Goal: Task Accomplishment & Management: Manage account settings

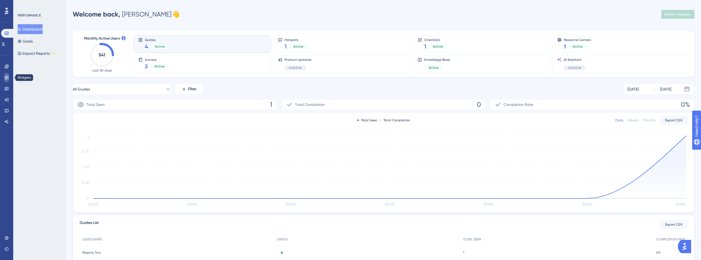
drag, startPoint x: 6, startPoint y: 79, endPoint x: 11, endPoint y: 75, distance: 6.3
click at [6, 79] on icon at bounding box center [6, 77] width 4 height 4
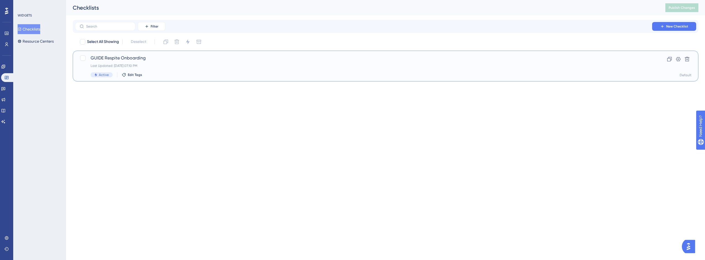
click at [130, 61] on span "GUIDE Respite Onboarding" at bounding box center [364, 58] width 546 height 7
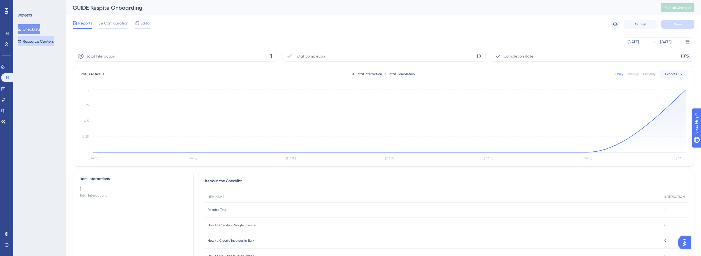
click at [45, 40] on button "Resource Centers" at bounding box center [36, 41] width 36 height 10
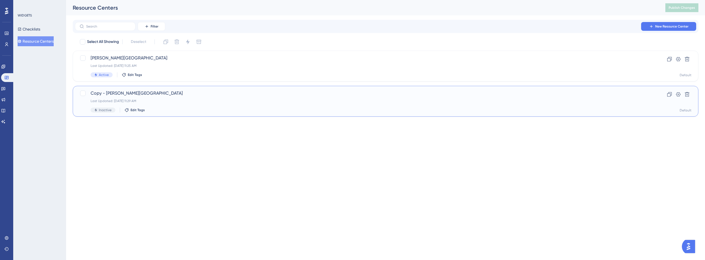
click at [132, 94] on span "Copy - Crosby Center" at bounding box center [364, 93] width 546 height 7
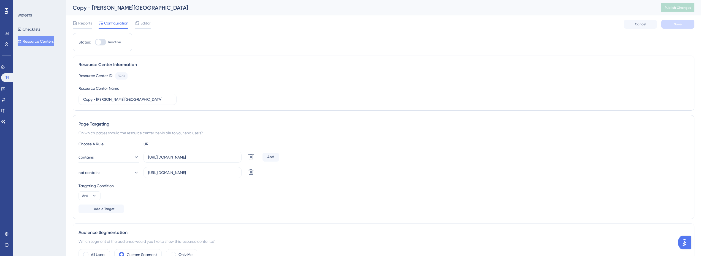
click at [103, 41] on div at bounding box center [100, 42] width 11 height 7
click at [95, 42] on input "Inactive" at bounding box center [95, 42] width 0 height 0
checkbox input "false"
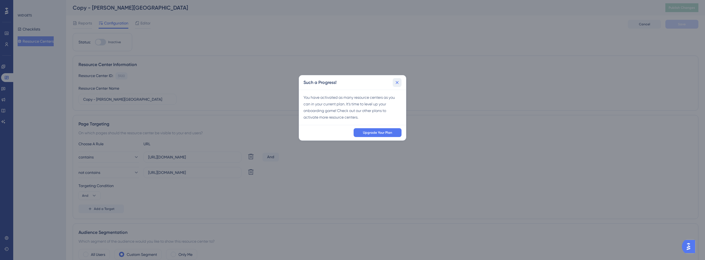
click at [398, 83] on icon at bounding box center [397, 82] width 3 height 3
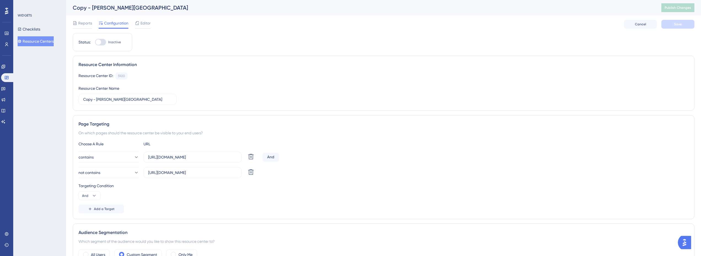
click at [40, 42] on button "Resource Centers" at bounding box center [36, 41] width 36 height 10
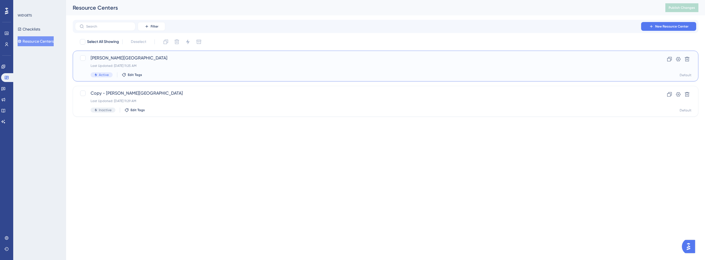
click at [102, 65] on div "Last Updated: Aug 28 2025, 11:25 AM" at bounding box center [364, 66] width 546 height 4
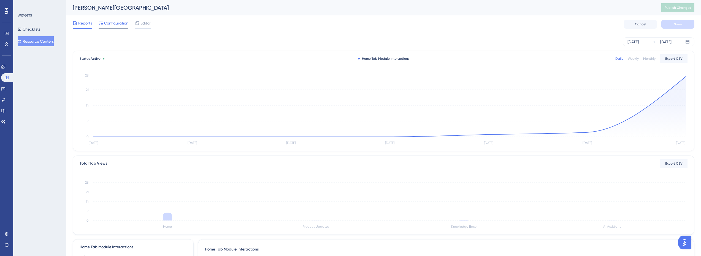
click at [119, 26] on span "Configuration" at bounding box center [116, 23] width 24 height 7
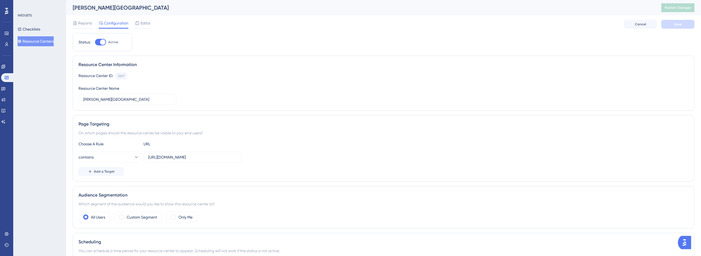
click at [102, 43] on div at bounding box center [103, 42] width 6 height 6
click at [95, 42] on input "Active" at bounding box center [95, 42] width 0 height 0
checkbox input "false"
click at [45, 42] on button "Resource Centers" at bounding box center [36, 41] width 36 height 10
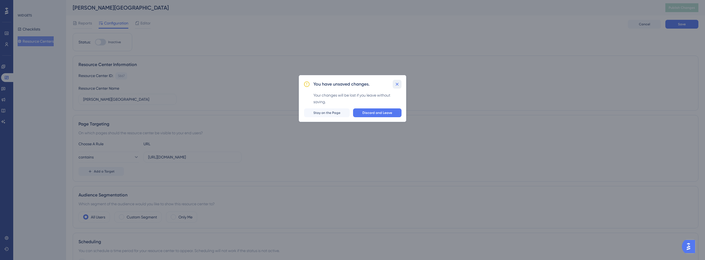
click at [397, 82] on icon at bounding box center [398, 85] width 6 height 6
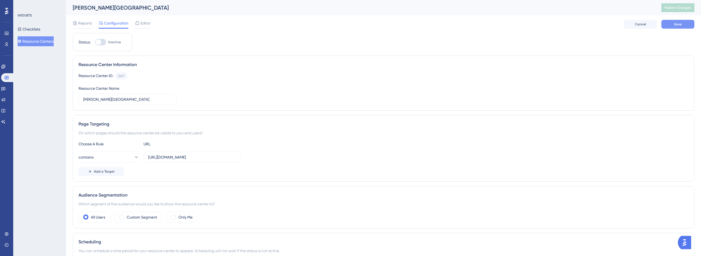
click at [686, 28] on div "Reports Configuration Editor Cancel Save" at bounding box center [384, 24] width 622 height 18
click at [686, 28] on button "Save" at bounding box center [678, 24] width 33 height 9
click at [44, 42] on button "Resource Centers" at bounding box center [36, 41] width 36 height 10
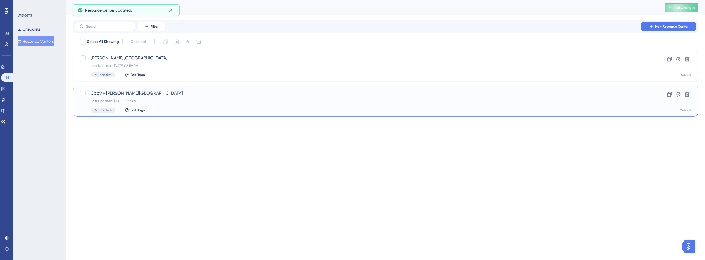
click at [119, 89] on div "Copy - Crosby Center Last Updated: Aug 28 2025, 11:29 AM Inactive Edit Tags Clo…" at bounding box center [386, 101] width 626 height 31
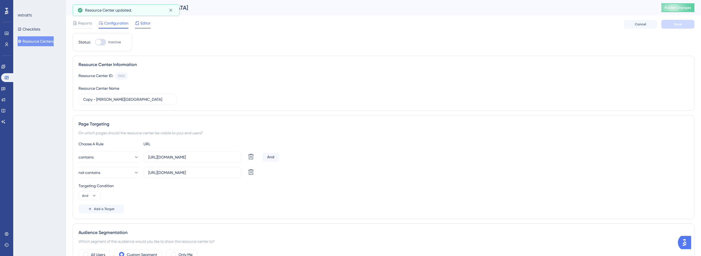
click at [139, 24] on icon at bounding box center [137, 23] width 4 height 4
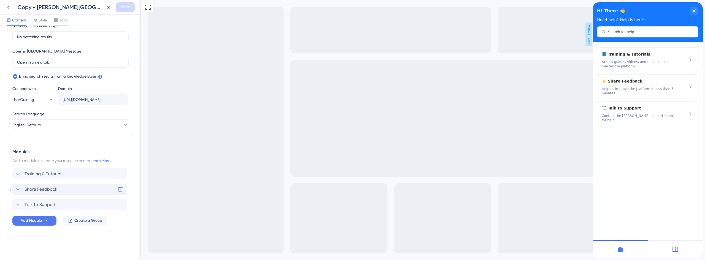
click at [54, 190] on span "Share Feedback" at bounding box center [41, 189] width 33 height 7
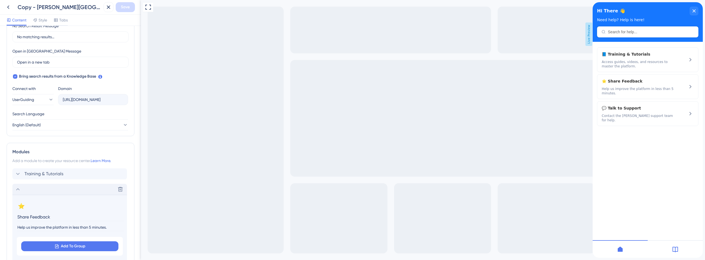
click at [37, 191] on div "Delete" at bounding box center [69, 189] width 115 height 11
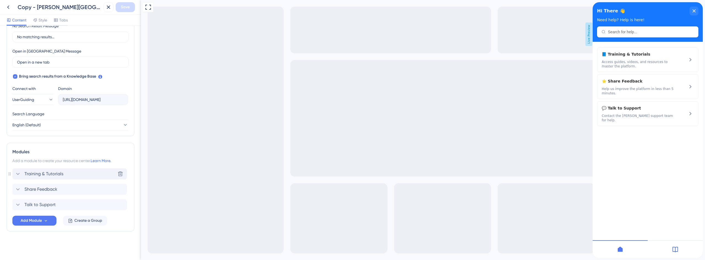
click at [47, 174] on span "Training & Tutorials" at bounding box center [44, 174] width 39 height 7
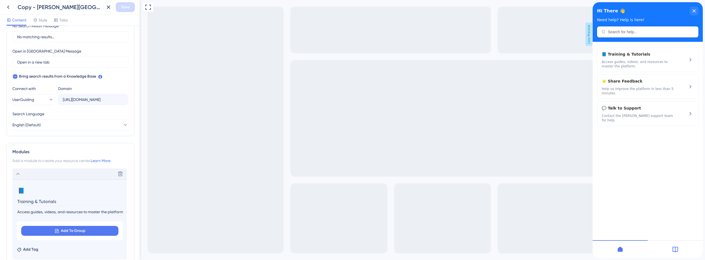
click at [47, 174] on div "Delete" at bounding box center [69, 174] width 115 height 11
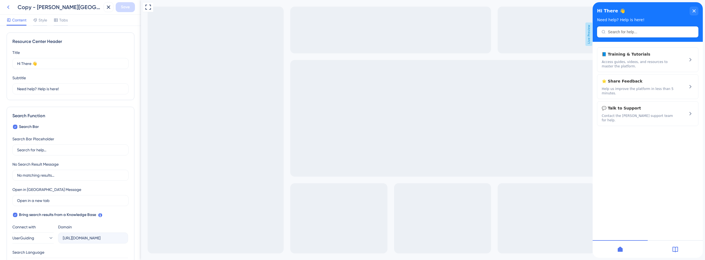
click at [9, 6] on icon at bounding box center [8, 7] width 7 height 7
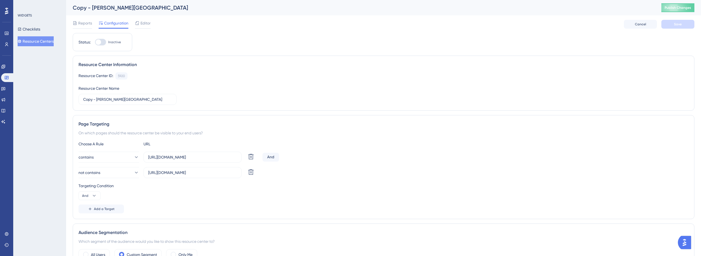
click at [92, 43] on div "Status: Inactive" at bounding box center [103, 42] width 48 height 7
click at [98, 43] on div at bounding box center [99, 42] width 6 height 6
click at [95, 42] on input "Inactive" at bounding box center [95, 42] width 0 height 0
click at [171, 9] on icon at bounding box center [171, 10] width 6 height 6
click at [104, 41] on div at bounding box center [100, 42] width 11 height 7
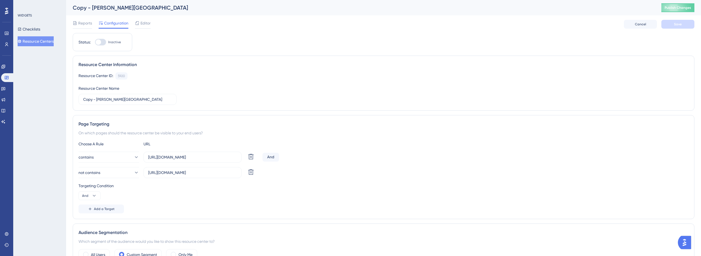
click at [95, 42] on input "Inactive" at bounding box center [95, 42] width 0 height 0
checkbox input "false"
click at [171, 12] on icon at bounding box center [171, 10] width 6 height 6
click at [148, 22] on span "Editor" at bounding box center [146, 23] width 10 height 7
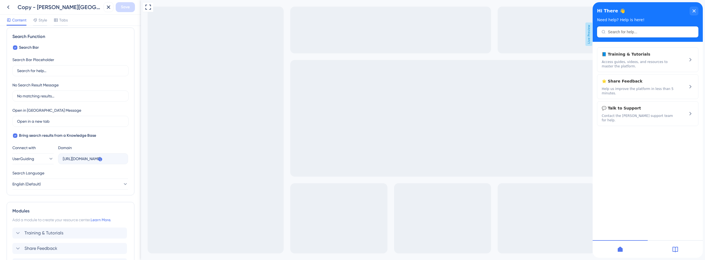
scroll to position [139, 0]
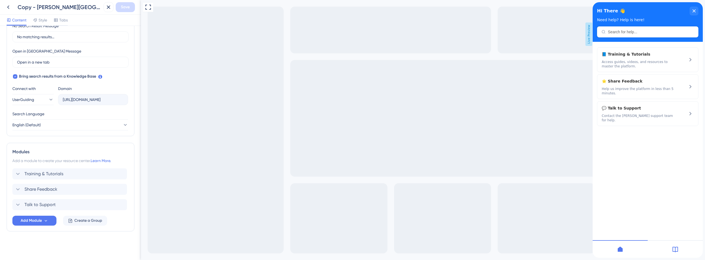
click at [71, 226] on div "Modules Add a module to create your resource center. Learn More. Training & Tut…" at bounding box center [71, 187] width 128 height 89
click at [77, 222] on span "Create a Group" at bounding box center [88, 221] width 28 height 7
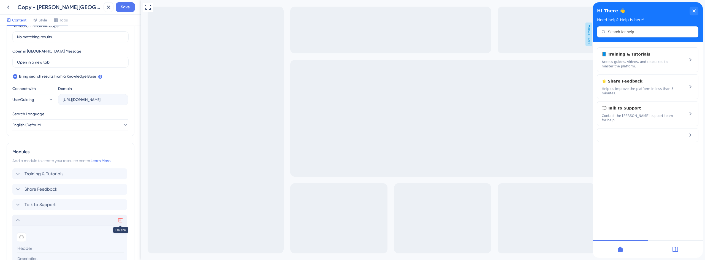
click at [118, 221] on icon at bounding box center [121, 221] width 6 height 6
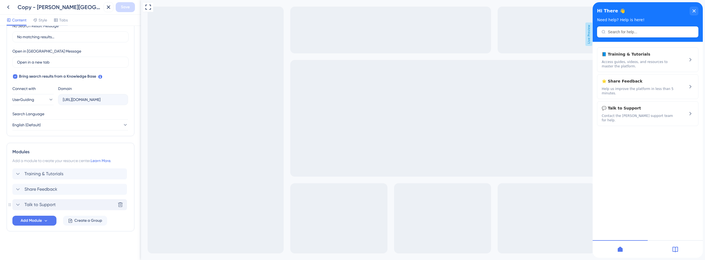
click at [88, 207] on div "Talk to Support Delete" at bounding box center [69, 204] width 115 height 11
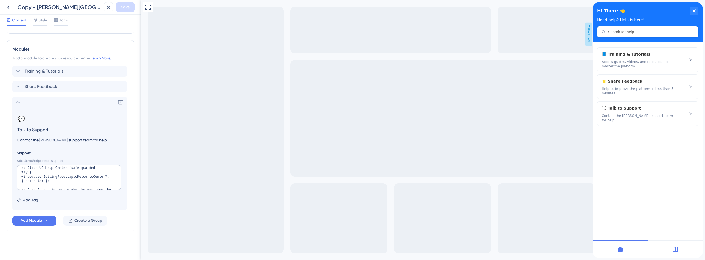
scroll to position [0, 0]
click at [33, 101] on div "Delete" at bounding box center [69, 102] width 115 height 11
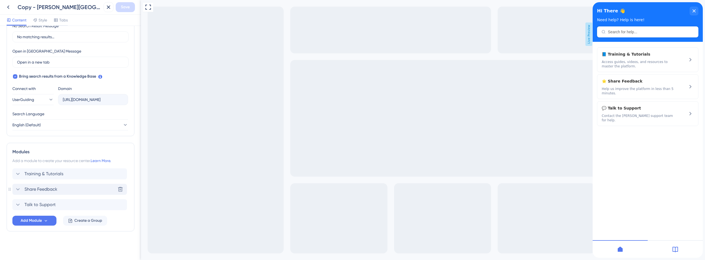
click at [41, 193] on span "Share Feedback" at bounding box center [41, 189] width 33 height 7
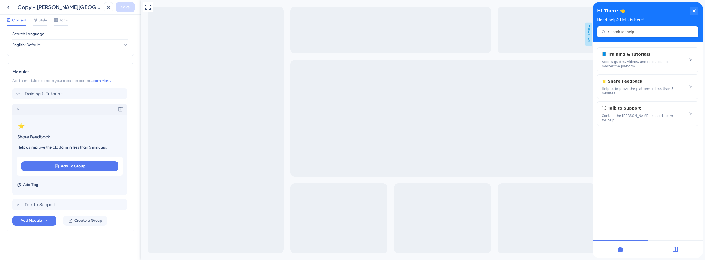
click at [42, 108] on div "Delete" at bounding box center [69, 109] width 115 height 11
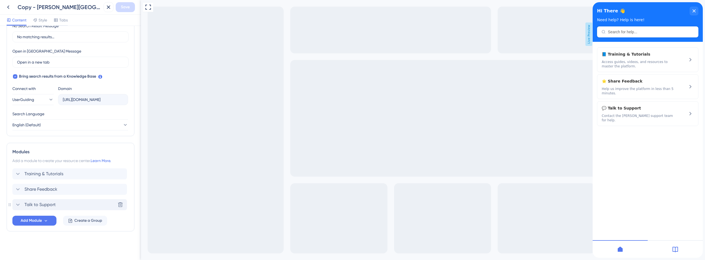
click at [44, 205] on span "Talk to Support" at bounding box center [40, 205] width 31 height 7
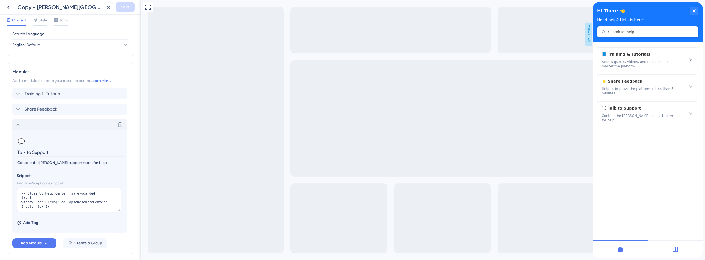
click at [47, 201] on textarea "// Close UG Help Center (safe-guarded) try { window.userGuiding?.collapseResour…" at bounding box center [69, 200] width 105 height 25
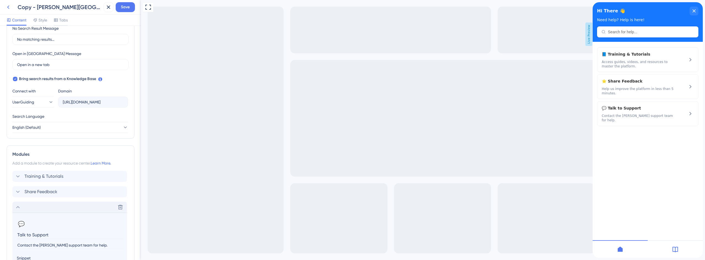
click at [7, 7] on icon at bounding box center [8, 7] width 7 height 7
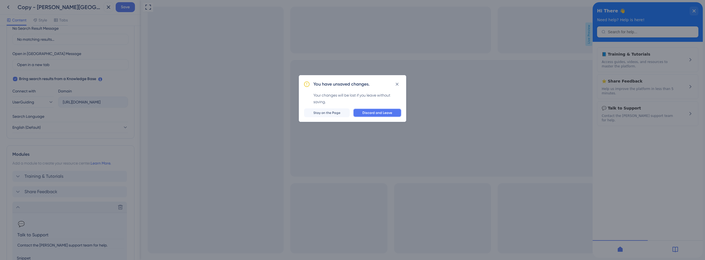
click at [377, 114] on span "Discard and Leave" at bounding box center [378, 113] width 30 height 4
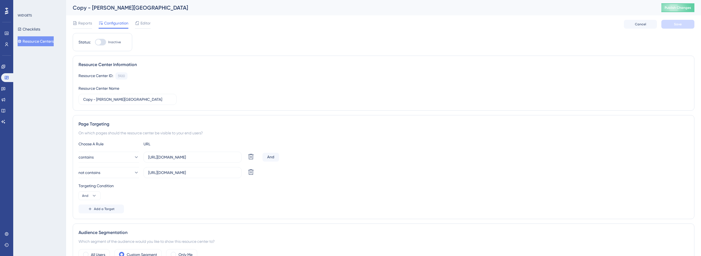
click at [38, 38] on button "Resource Centers" at bounding box center [36, 41] width 36 height 10
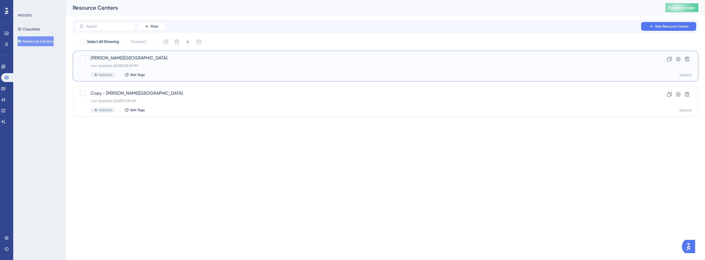
click at [113, 58] on span "Crosby Center" at bounding box center [364, 58] width 546 height 7
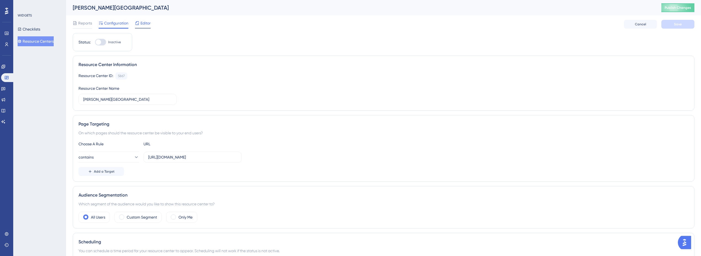
click at [147, 22] on span "Editor" at bounding box center [146, 23] width 10 height 7
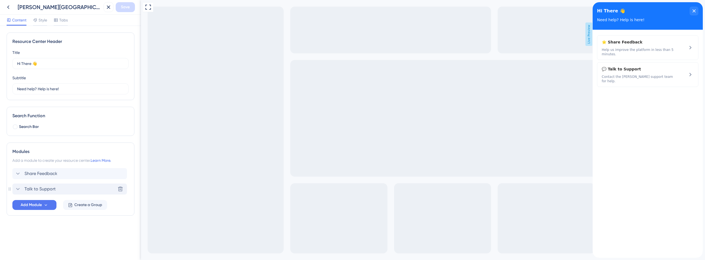
click at [48, 189] on span "Talk to Support" at bounding box center [40, 189] width 31 height 7
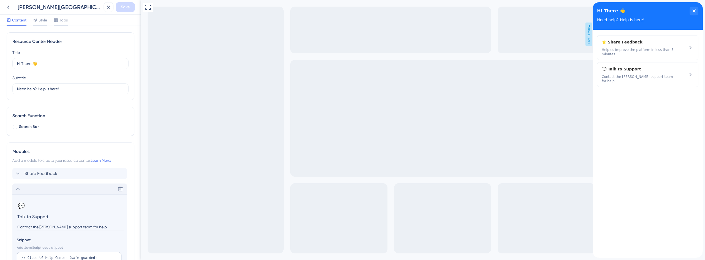
click at [21, 190] on div "Delete" at bounding box center [69, 189] width 115 height 11
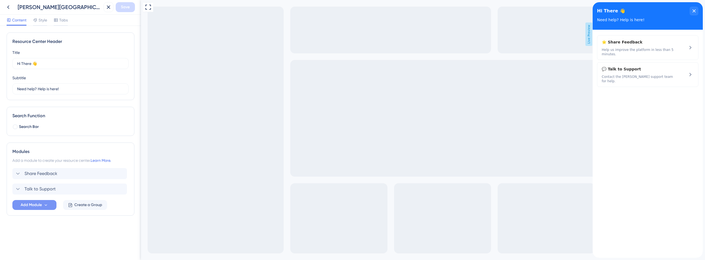
click at [40, 202] on span "Add Module" at bounding box center [31, 205] width 21 height 7
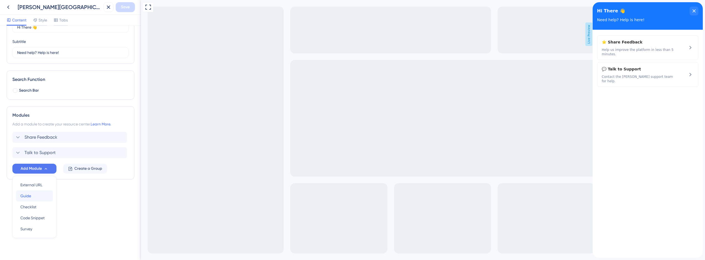
click at [33, 196] on div "Guide Guide" at bounding box center [34, 196] width 28 height 11
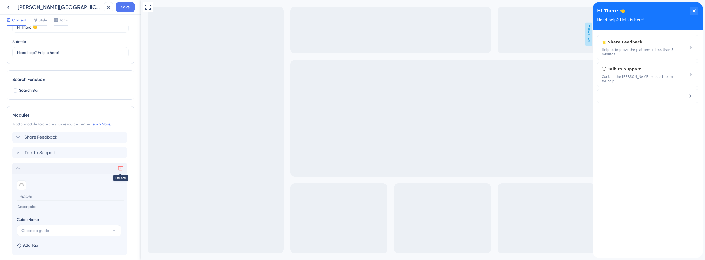
click at [120, 169] on icon at bounding box center [121, 169] width 6 height 6
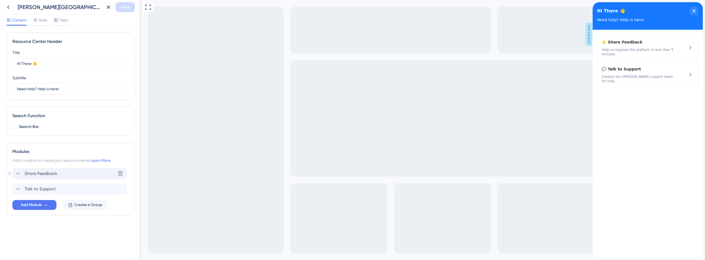
scroll to position [0, 0]
click at [30, 202] on span "Add Module" at bounding box center [31, 205] width 21 height 7
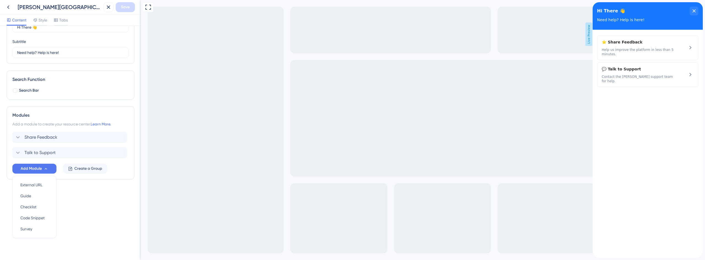
click at [82, 195] on div "Resource Center Header Title Hi There 👋 17 Hi There 👋 Subtitle Need help? Help …" at bounding box center [71, 99] width 128 height 206
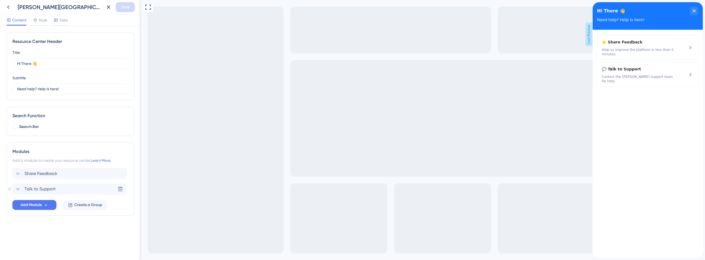
scroll to position [0, 0]
click at [48, 203] on icon at bounding box center [46, 205] width 5 height 5
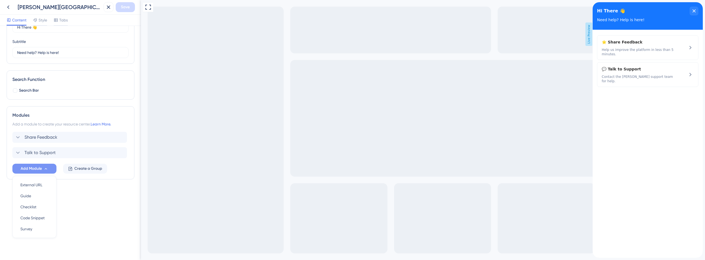
click at [110, 204] on div "Resource Center Header Title Hi There 👋 17 Hi There 👋 Subtitle Need help? Help …" at bounding box center [70, 143] width 141 height 234
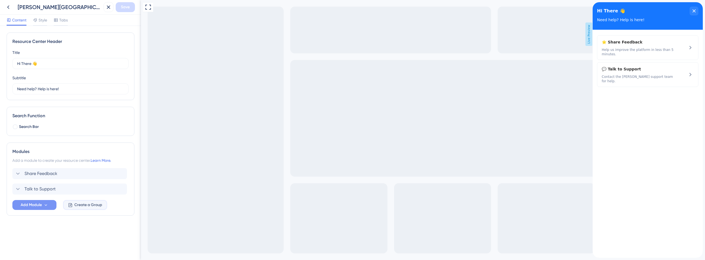
click at [93, 207] on span "Create a Group" at bounding box center [88, 205] width 28 height 7
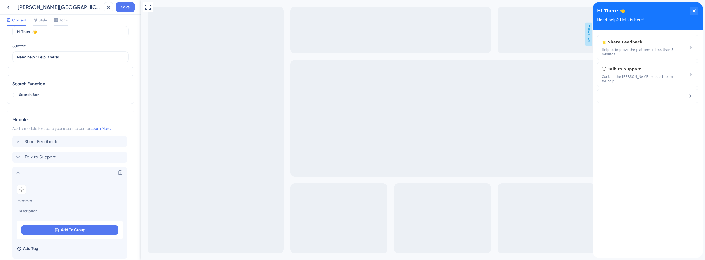
scroll to position [80, 0]
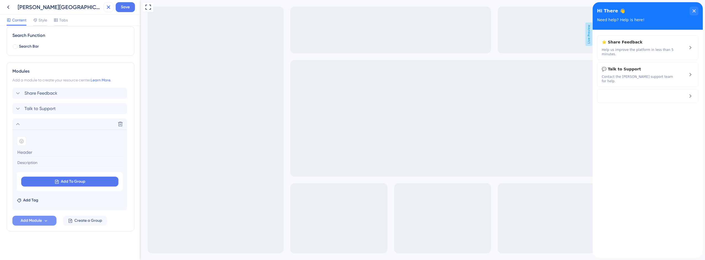
click at [106, 5] on icon at bounding box center [108, 7] width 7 height 7
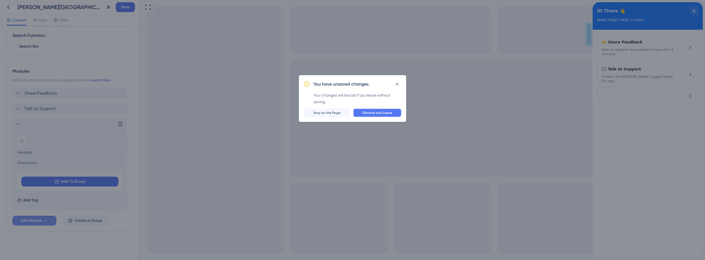
click at [361, 113] on button "Discard and Leave" at bounding box center [377, 113] width 48 height 9
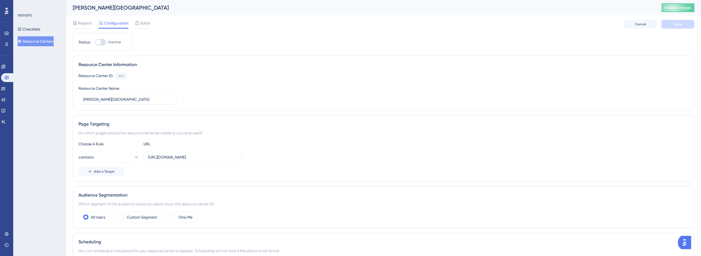
click at [52, 40] on button "Resource Centers" at bounding box center [36, 41] width 36 height 10
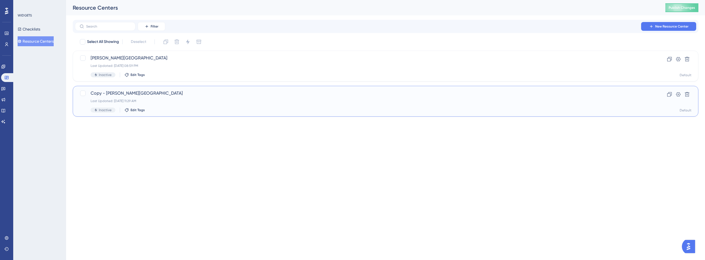
click at [126, 93] on span "Copy - Crosby Center" at bounding box center [364, 93] width 546 height 7
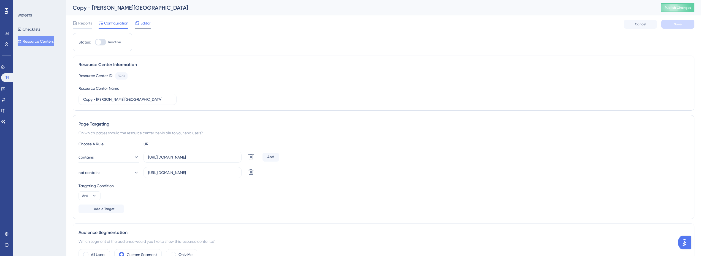
click at [145, 23] on span "Editor" at bounding box center [146, 23] width 10 height 7
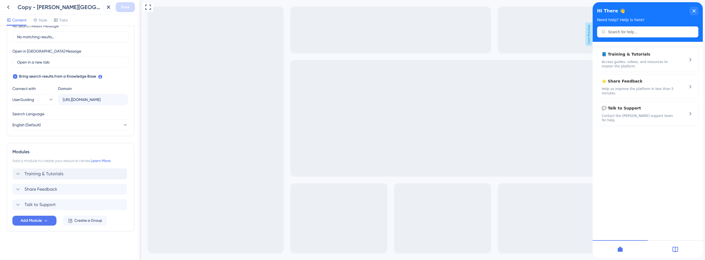
click at [57, 171] on span "Training & Tutorials" at bounding box center [44, 174] width 39 height 7
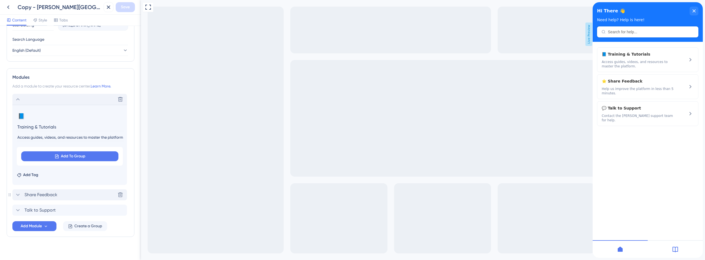
scroll to position [219, 0]
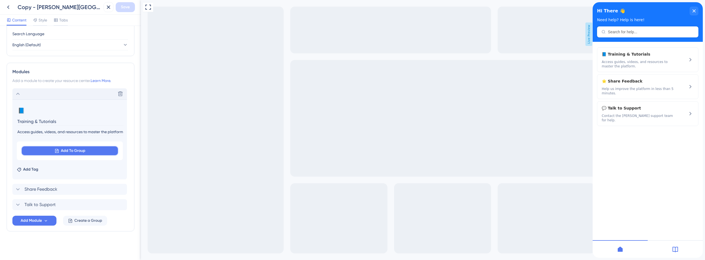
click at [74, 150] on span "Add To Group" at bounding box center [73, 151] width 25 height 7
click at [50, 169] on label at bounding box center [65, 167] width 81 height 10
click at [50, 169] on input at bounding box center [61, 166] width 64 height 4
click at [50, 167] on input at bounding box center [61, 166] width 64 height 4
type input "a"
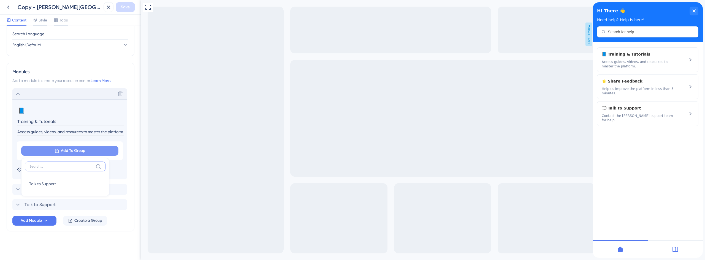
scroll to position [0, 0]
click at [81, 122] on input "Training & Tutorials" at bounding box center [70, 121] width 107 height 9
click at [74, 218] on button "Create a Group" at bounding box center [85, 221] width 44 height 10
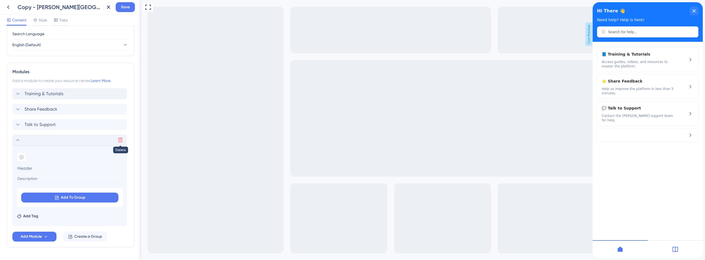
click at [123, 142] on button at bounding box center [120, 140] width 9 height 9
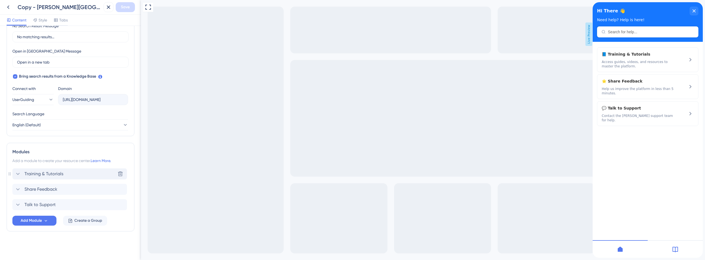
click at [55, 176] on span "Training & Tutorials" at bounding box center [44, 174] width 39 height 7
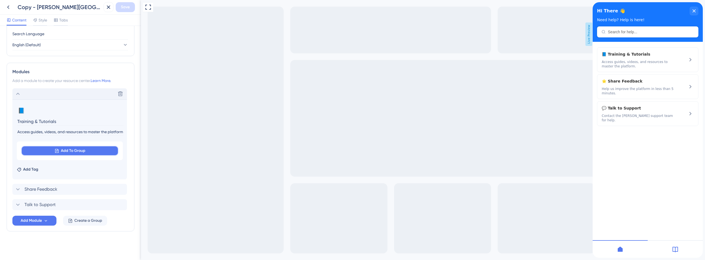
click at [50, 151] on button "Add To Group" at bounding box center [69, 151] width 97 height 10
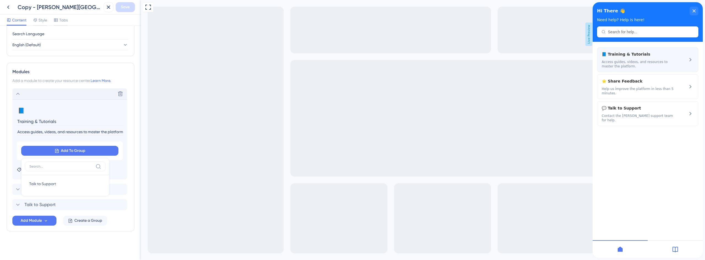
click at [633, 58] on div "📘 Training & Tutorials Access guides, videos, and resources to master the platf…" at bounding box center [639, 60] width 74 height 18
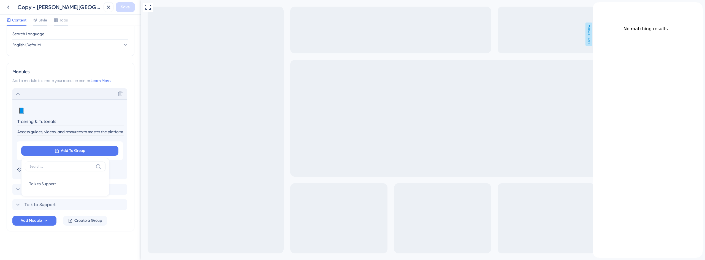
click at [597, 7] on icon "back to header" at bounding box center [595, 4] width 4 height 4
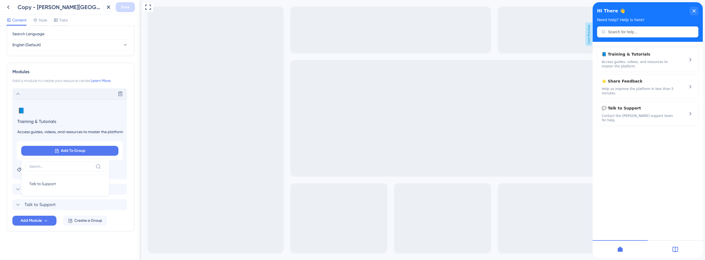
click at [47, 162] on label at bounding box center [65, 167] width 81 height 10
click at [47, 164] on input at bounding box center [61, 166] width 64 height 4
click at [47, 168] on input at bounding box center [61, 166] width 64 height 4
click at [65, 151] on span "Add To Group" at bounding box center [73, 151] width 25 height 7
click at [64, 154] on span "Add To Group" at bounding box center [73, 151] width 25 height 7
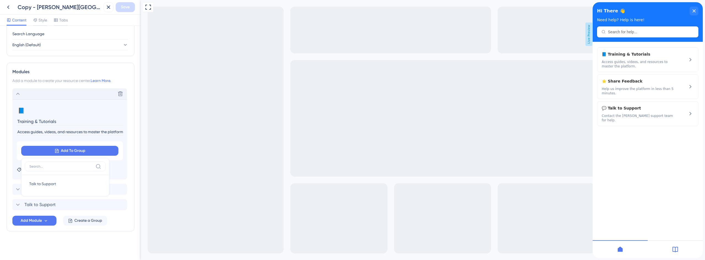
click at [62, 143] on div "Add To Group Talk to Support Talk to Support" at bounding box center [70, 151] width 106 height 19
click at [51, 222] on button "Add Module" at bounding box center [34, 221] width 44 height 10
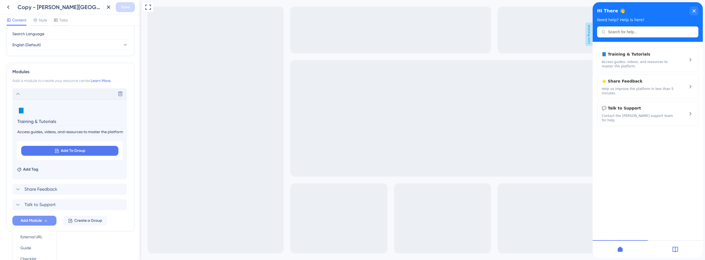
scroll to position [271, 0]
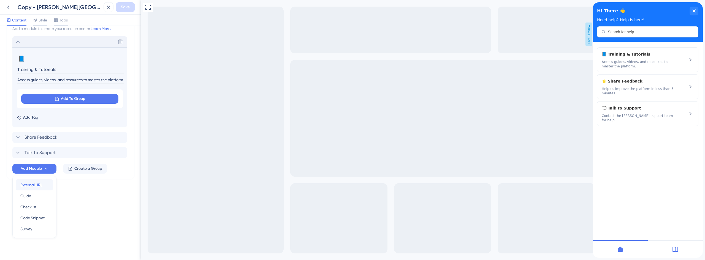
click at [38, 184] on span "External URL" at bounding box center [31, 185] width 22 height 7
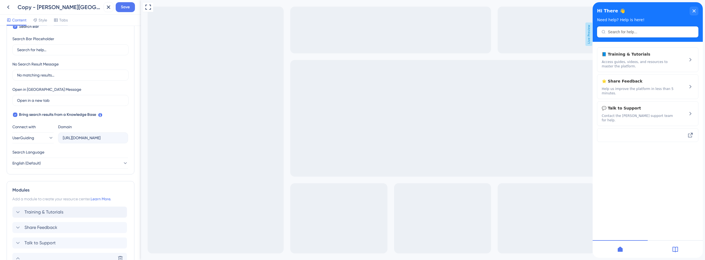
scroll to position [0, 98]
click at [105, 153] on div "Search Language" at bounding box center [70, 153] width 116 height 9
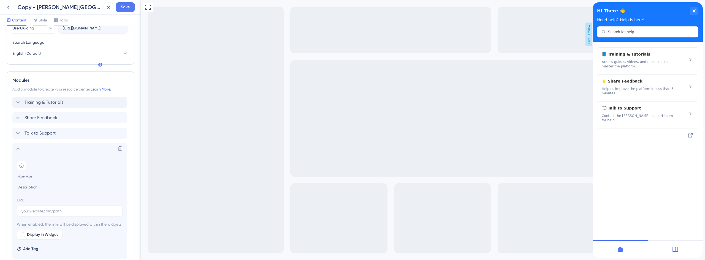
scroll to position [211, 0]
click at [52, 211] on input "text" at bounding box center [69, 211] width 96 height 6
paste input "https://crosbyhealth-FDCF.help.userguiding.com/api/search?kb_id=17362&lang_code…"
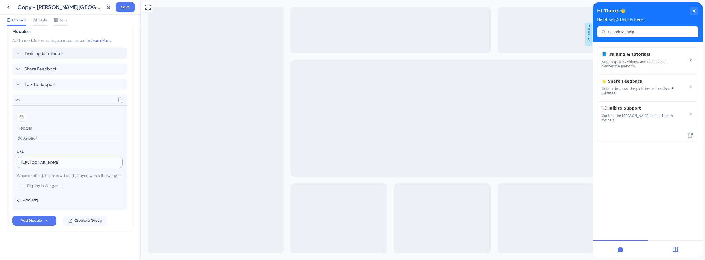
scroll to position [266, 0]
type input "https://crosbyhealth-FDCF.help.userguiding.com/api/search?kb_id=17362&lang_code…"
click at [39, 124] on input at bounding box center [70, 128] width 107 height 9
type input "Training & Tutorials"
click at [31, 135] on input at bounding box center [70, 138] width 107 height 7
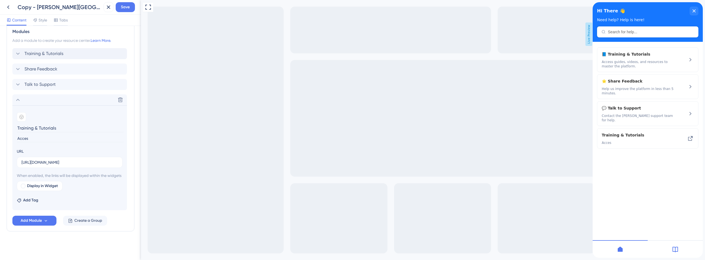
type input "Access"
click at [19, 50] on icon at bounding box center [18, 53] width 7 height 7
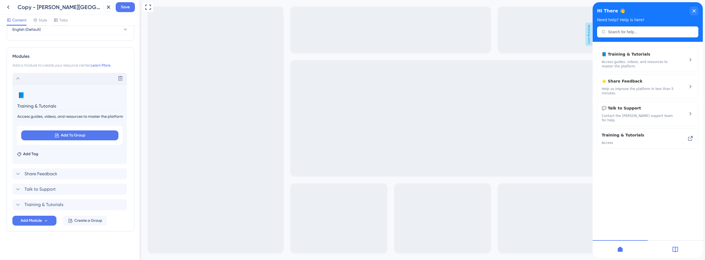
scroll to position [234, 0]
click at [54, 117] on input "Access guides, videos, and resources to master the platform." at bounding box center [70, 116] width 107 height 7
click at [20, 77] on icon at bounding box center [18, 78] width 7 height 7
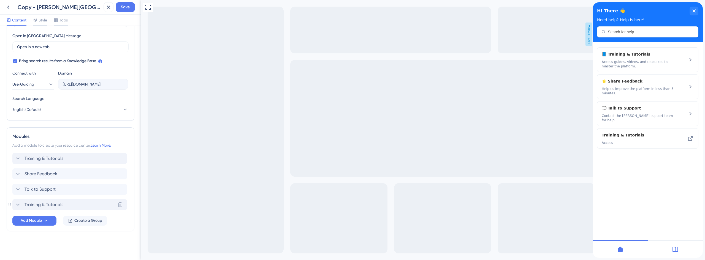
click at [49, 204] on span "Training & Tutorials" at bounding box center [44, 205] width 39 height 7
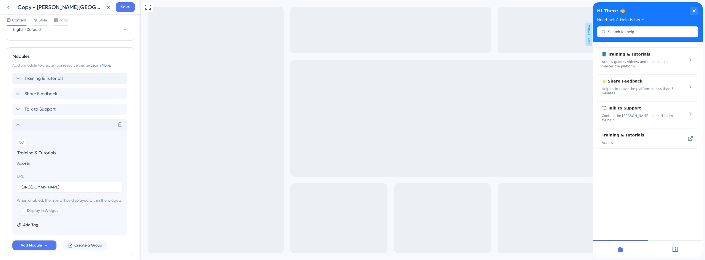
click at [32, 162] on input "Access" at bounding box center [70, 163] width 107 height 7
paste input "Access guides, videos, and resources to master the platform."
click at [28, 163] on input "AccessAccess guides, videos, and resources to master the platform." at bounding box center [70, 163] width 107 height 7
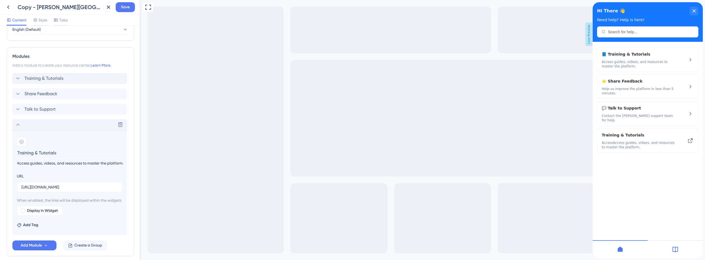
paste input
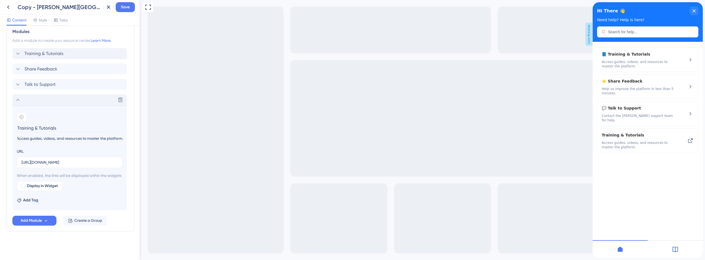
scroll to position [0, 0]
drag, startPoint x: 67, startPoint y: 132, endPoint x: 30, endPoint y: 130, distance: 37.0
click at [0, 130] on div "Resource Center Header Title Hi There 👋 17 Hi There 👋 Subtitle Need help? Help …" at bounding box center [70, 143] width 141 height 234
click at [113, 135] on input "Access guides, videos, and resources to master the platform." at bounding box center [70, 138] width 107 height 7
type input "Access guides, videos, and resources to master the platform."
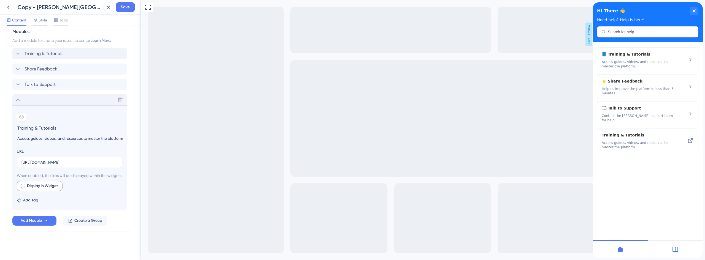
click at [49, 185] on span "Display in Widget" at bounding box center [42, 186] width 31 height 7
checkbox input "true"
click at [88, 187] on span "Preview" at bounding box center [84, 186] width 14 height 7
click at [81, 188] on span "Preview" at bounding box center [84, 186] width 14 height 7
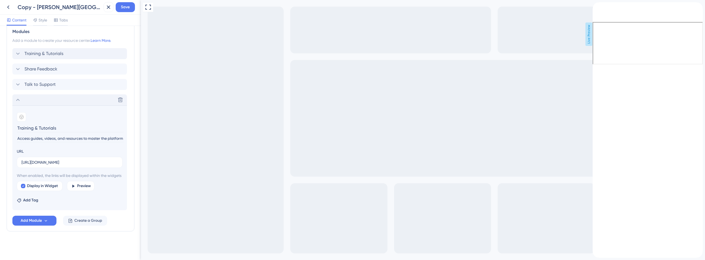
click at [597, 7] on icon "back to header" at bounding box center [595, 4] width 4 height 4
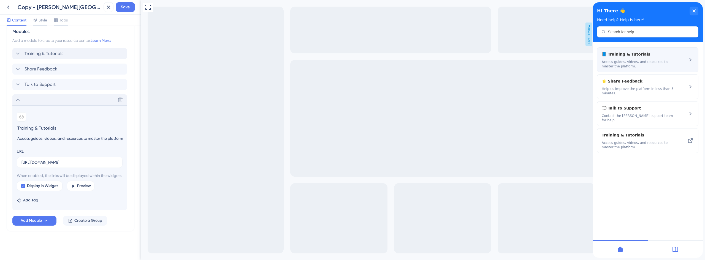
click at [620, 52] on span "📘 Training & Tutorials" at bounding box center [634, 54] width 65 height 7
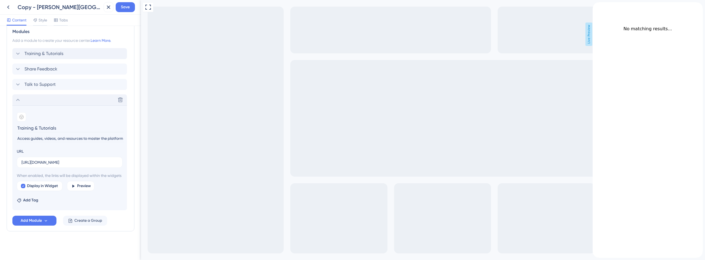
click at [597, 7] on icon "back to header" at bounding box center [595, 4] width 4 height 4
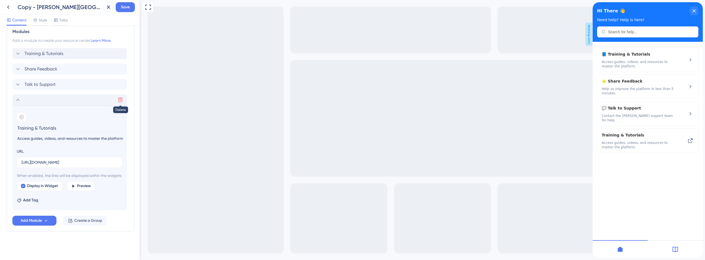
click at [122, 97] on icon at bounding box center [121, 100] width 6 height 6
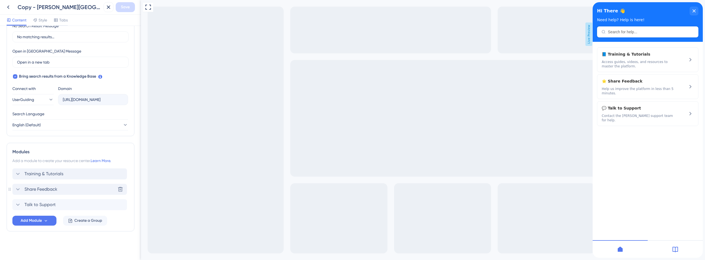
click at [44, 189] on span "Share Feedback" at bounding box center [41, 189] width 33 height 7
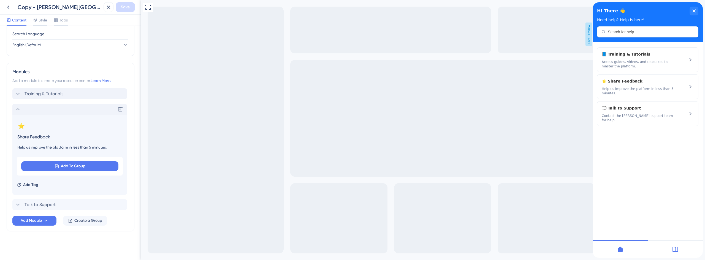
click at [17, 109] on icon at bounding box center [18, 109] width 4 height 2
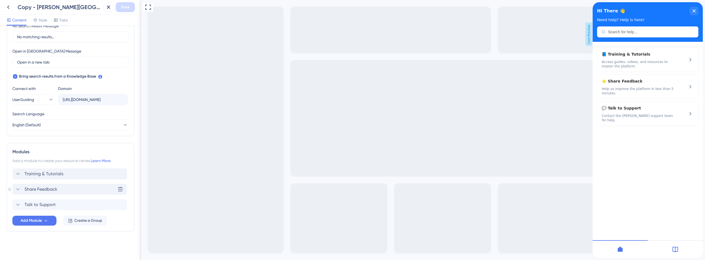
click at [41, 168] on div "Modules Add a module to create your resource center. Learn More. Training & Tut…" at bounding box center [71, 187] width 128 height 89
click at [41, 170] on div "Training & Tutorials" at bounding box center [69, 174] width 115 height 11
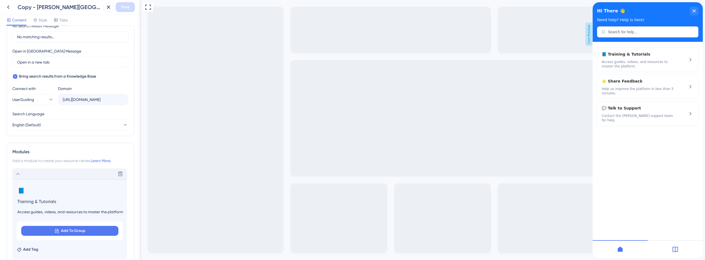
scroll to position [219, 0]
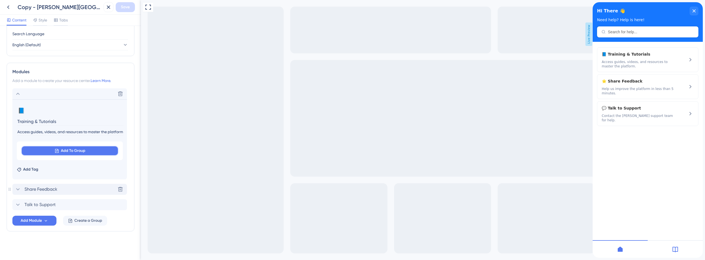
click at [82, 152] on span "Add To Group" at bounding box center [73, 151] width 25 height 7
click at [55, 165] on input at bounding box center [61, 166] width 64 height 4
click at [58, 129] on input "Access guides, videos, and resources to master the platform." at bounding box center [70, 131] width 107 height 7
click at [43, 224] on button "Add Module" at bounding box center [34, 221] width 44 height 10
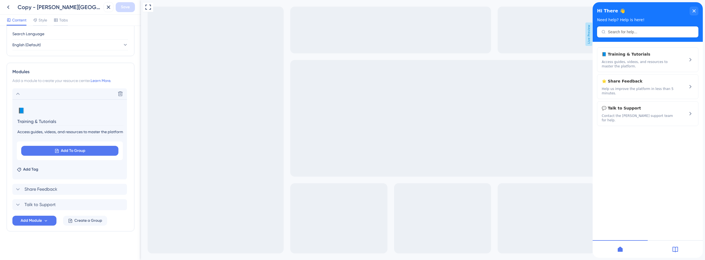
click at [679, 246] on div at bounding box center [675, 250] width 55 height 18
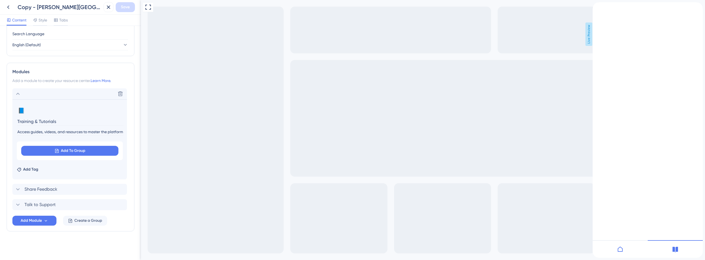
click at [627, 249] on div at bounding box center [620, 250] width 55 height 18
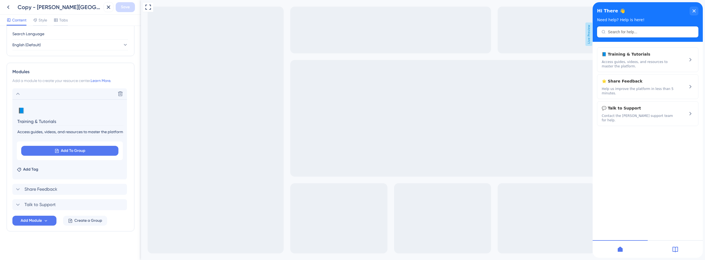
click at [671, 247] on div at bounding box center [675, 250] width 55 height 18
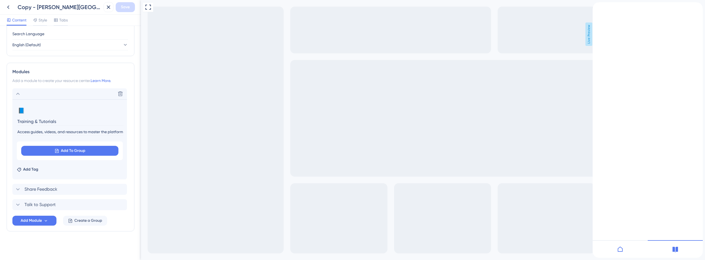
click at [601, 8] on div "back to header" at bounding box center [606, 5] width 26 height 6
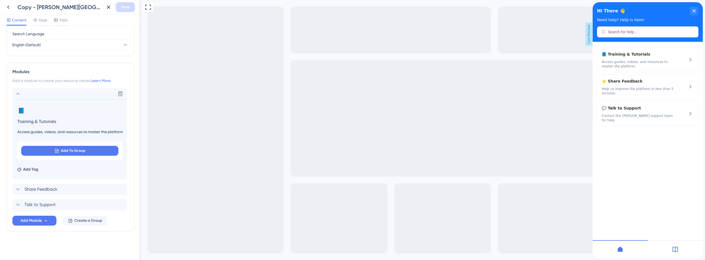
click at [673, 251] on icon at bounding box center [676, 250] width 6 height 6
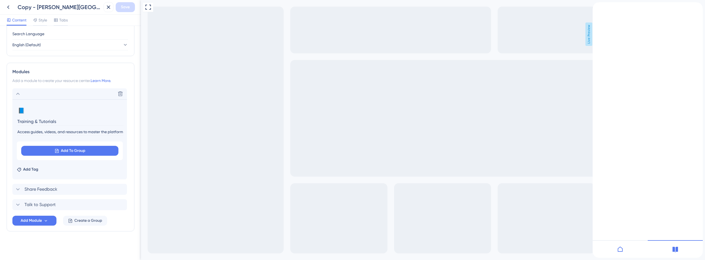
click at [597, 11] on icon "Resource Center Header" at bounding box center [594, 9] width 3 height 3
click at [627, 248] on div at bounding box center [620, 250] width 55 height 18
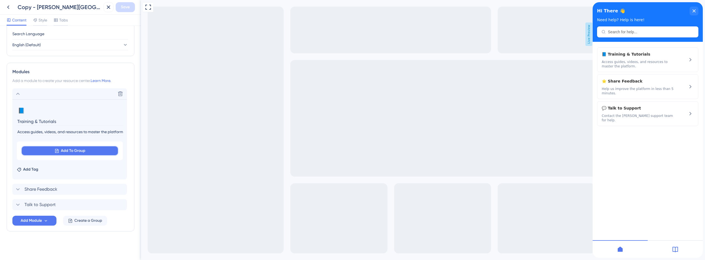
click at [71, 150] on span "Add To Group" at bounding box center [73, 151] width 25 height 7
click at [58, 150] on icon at bounding box center [57, 151] width 5 height 5
click at [59, 152] on button "Add To Group" at bounding box center [69, 151] width 97 height 10
click at [42, 203] on span "Talk to Support" at bounding box center [40, 205] width 31 height 7
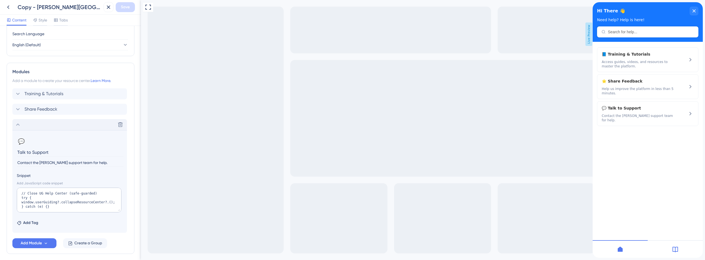
click at [19, 126] on icon at bounding box center [18, 125] width 7 height 7
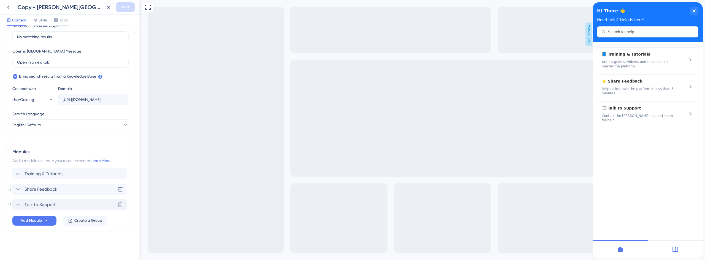
click at [48, 188] on span "Share Feedback" at bounding box center [41, 189] width 33 height 7
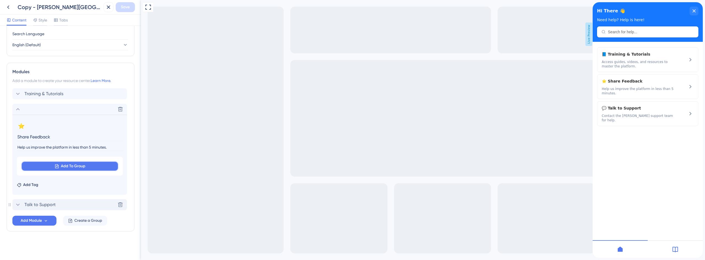
click at [68, 166] on span "Add To Group" at bounding box center [73, 166] width 25 height 7
click at [97, 158] on div "Add To Group Talk to Support Talk to Support" at bounding box center [70, 166] width 106 height 19
click at [44, 223] on button "Add Module" at bounding box center [34, 221] width 44 height 10
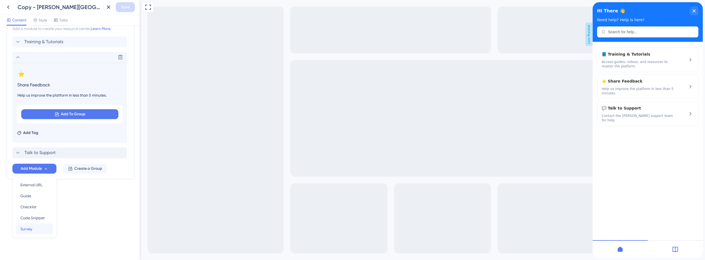
click at [35, 228] on div "Survey Survey" at bounding box center [34, 229] width 28 height 11
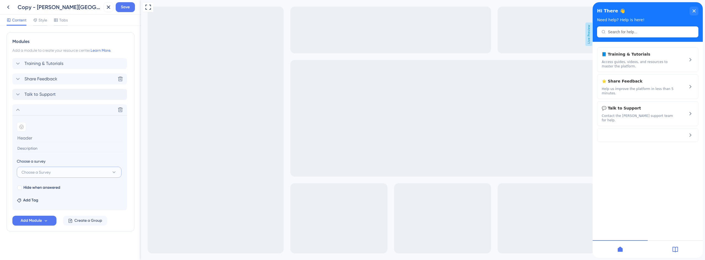
click at [53, 168] on button "Choose a Survey" at bounding box center [69, 172] width 105 height 11
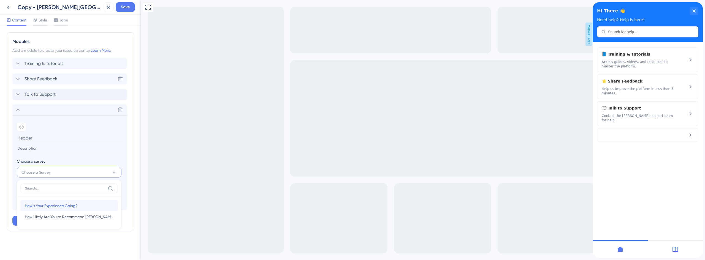
click at [61, 209] on span "How’s Your Experience Going?" at bounding box center [51, 206] width 53 height 7
type input "How’s Your Experience Going?"
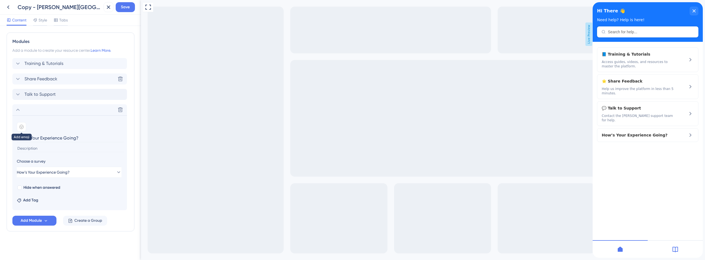
click at [22, 126] on icon at bounding box center [21, 127] width 4 height 4
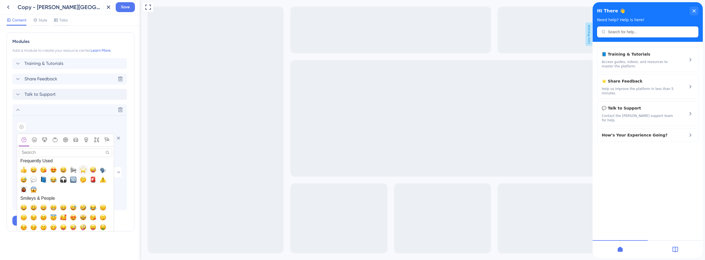
click at [84, 171] on span "⭐, star" at bounding box center [83, 170] width 7 height 7
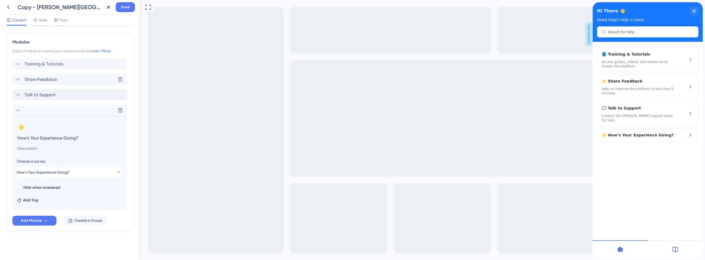
click at [43, 149] on input at bounding box center [70, 148] width 107 height 7
click at [39, 147] on input at bounding box center [70, 148] width 107 height 7
type input "h"
type input "t"
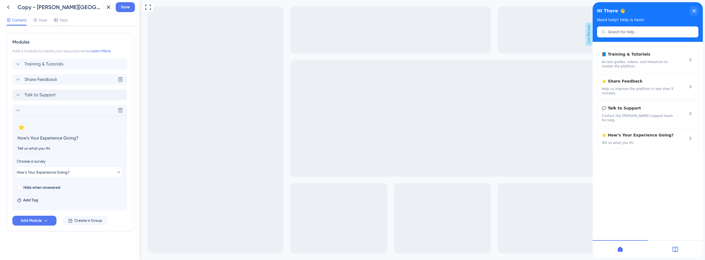
type input "Tell us what you thin"
click at [0, 149] on div "Resource Center Header Title Hi There 👋 17 Hi There 👋 Subtitle Need help? Help …" at bounding box center [70, 143] width 141 height 234
click at [45, 149] on input at bounding box center [70, 148] width 107 height 7
click at [102, 201] on div "Add Tag" at bounding box center [70, 199] width 106 height 9
click at [39, 222] on span "Add Module" at bounding box center [31, 221] width 21 height 7
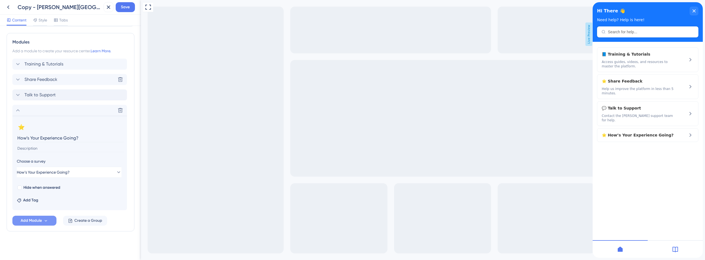
scroll to position [301, 0]
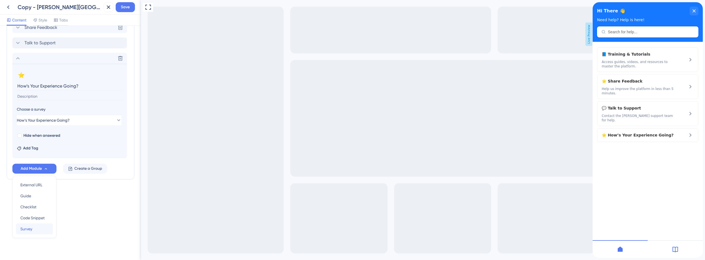
click at [41, 230] on div "Survey Survey" at bounding box center [34, 229] width 28 height 11
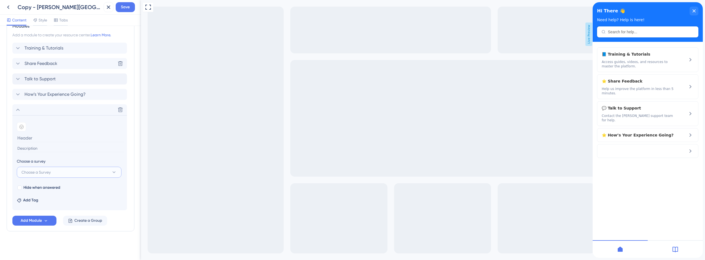
click at [43, 175] on span "Choose a Survey" at bounding box center [35, 172] width 29 height 7
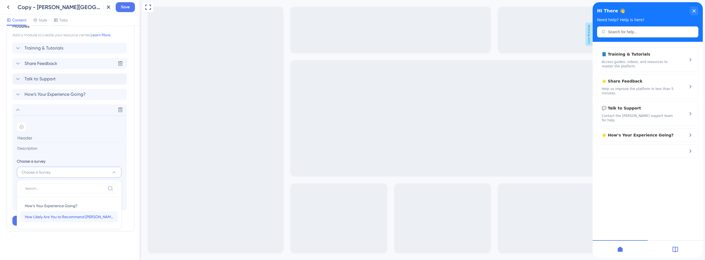
click at [55, 218] on span "How Likely Are You to Recommend [PERSON_NAME]?" at bounding box center [69, 217] width 89 height 7
type input "How Likely Are You to Recommend [PERSON_NAME]?"
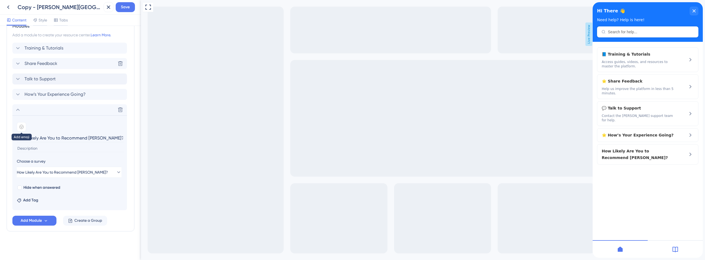
click at [21, 128] on icon at bounding box center [22, 127] width 2 height 2
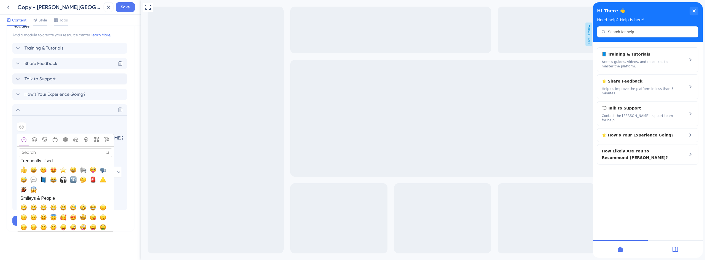
click at [55, 154] on input "Search" at bounding box center [65, 153] width 93 height 9
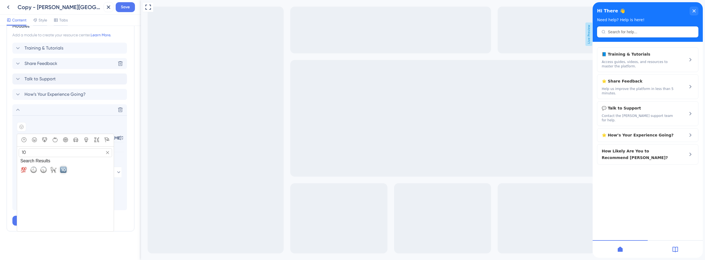
type input "10"
click at [63, 168] on span "🔟, keycap_ten" at bounding box center [63, 170] width 7 height 7
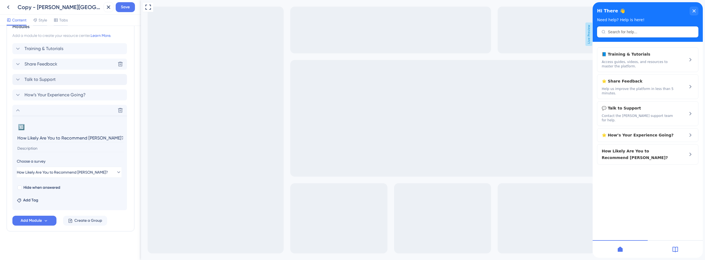
scroll to position [264, 0]
click at [45, 218] on button "Add Module" at bounding box center [34, 221] width 44 height 10
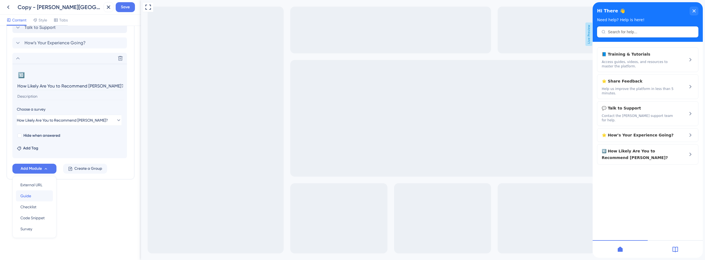
click at [36, 198] on div "Guide Guide" at bounding box center [34, 196] width 28 height 11
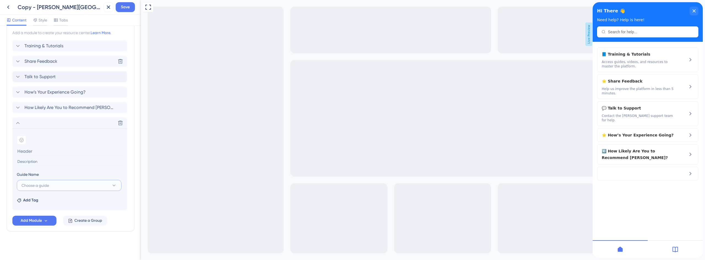
click at [44, 187] on span "Choose a guide" at bounding box center [35, 185] width 28 height 7
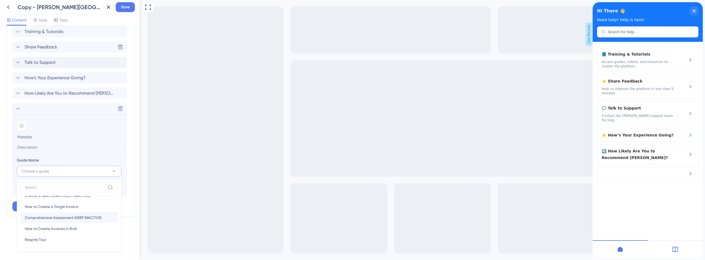
scroll to position [0, 0]
click at [61, 139] on input at bounding box center [70, 137] width 107 height 9
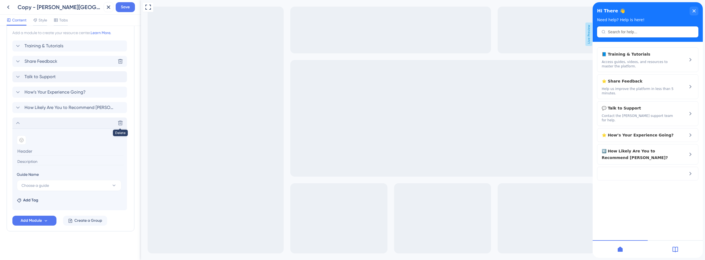
click at [119, 123] on icon at bounding box center [121, 123] width 6 height 6
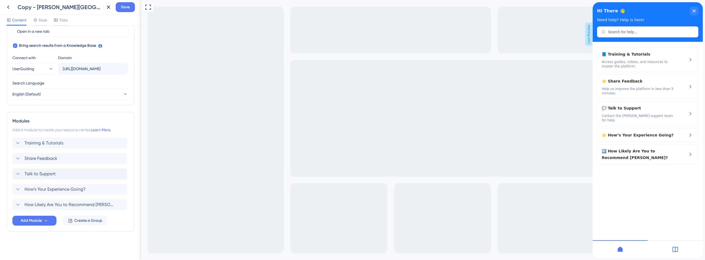
click at [41, 216] on div "Training & Tutorials Share Feedback Talk to Support How’s Your Experience Going…" at bounding box center [70, 182] width 116 height 88
click at [42, 219] on span "Add Module" at bounding box center [31, 221] width 21 height 7
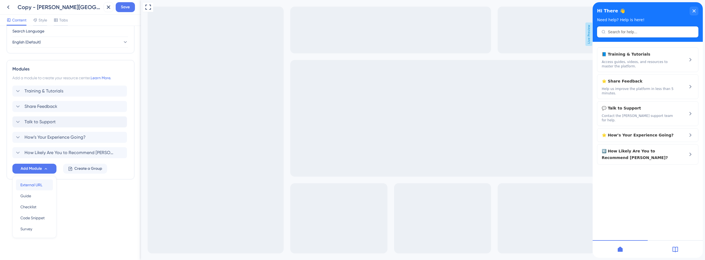
click at [37, 186] on span "External URL" at bounding box center [31, 185] width 22 height 7
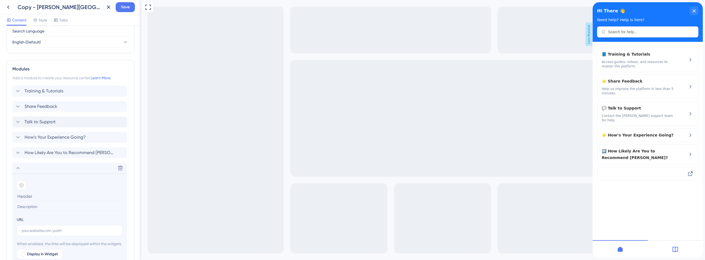
click at [675, 252] on icon at bounding box center [676, 250] width 6 height 6
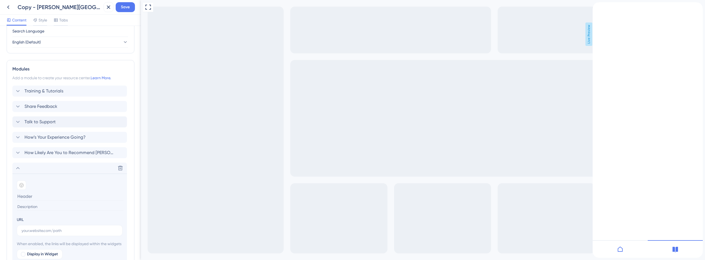
click at [597, 7] on icon "back to header" at bounding box center [595, 4] width 4 height 4
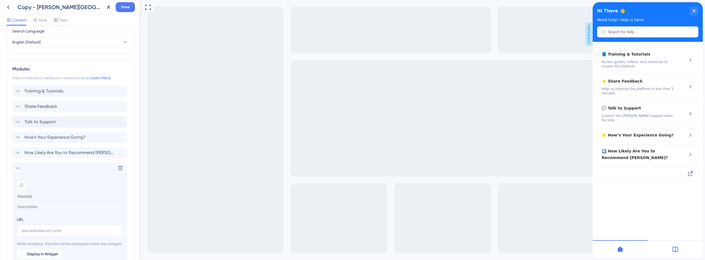
click at [681, 252] on div at bounding box center [675, 250] width 55 height 18
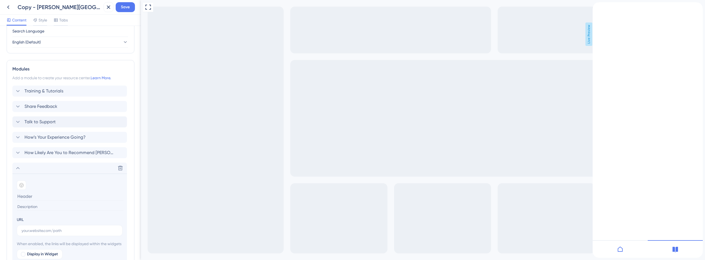
click at [50, 223] on div "URL" at bounding box center [70, 227] width 106 height 20
click at [50, 227] on label at bounding box center [70, 230] width 106 height 11
click at [50, 228] on input "text" at bounding box center [69, 231] width 96 height 6
paste input "https://crosbyhealth-FDCF.help.userguiding.com/en"
type input "https://crosbyhealth-FDCF.help.userguiding.com/en"
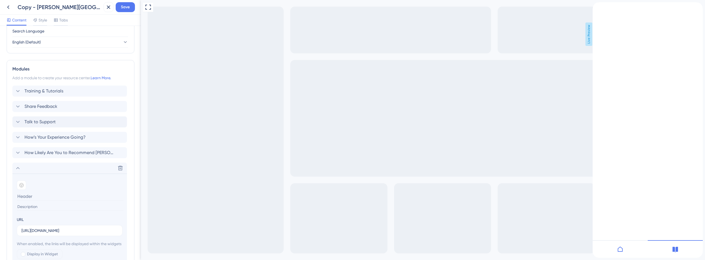
click at [33, 197] on input at bounding box center [70, 196] width 107 height 9
click at [34, 198] on input at bounding box center [70, 196] width 107 height 9
paste input "Learn all about the Crosby app."
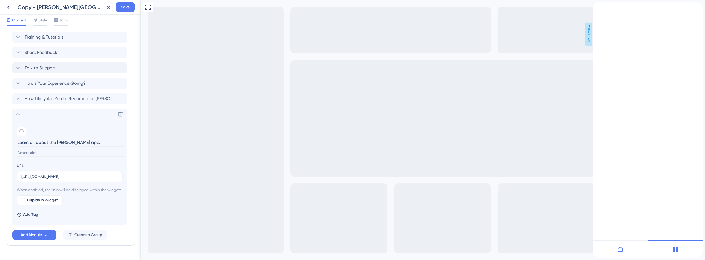
scroll to position [277, 0]
type input "Learn all about the Crosby app."
click at [41, 153] on input at bounding box center [70, 151] width 107 height 7
click at [42, 203] on span "Display in Widget" at bounding box center [42, 199] width 31 height 7
checkbox input "true"
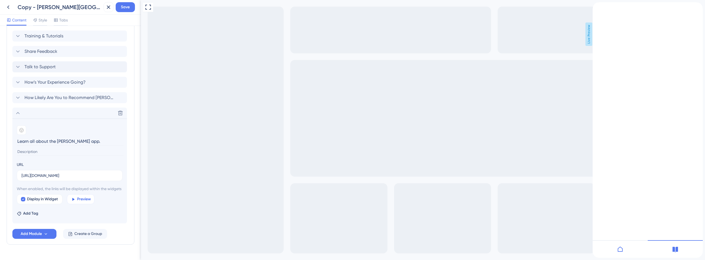
click at [92, 204] on button "Preview" at bounding box center [81, 200] width 28 height 10
click at [597, 7] on icon "back to header" at bounding box center [595, 4] width 4 height 4
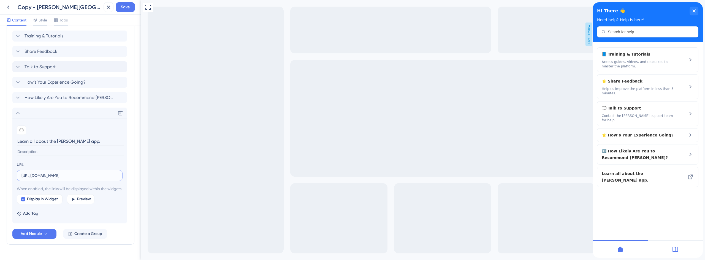
click at [59, 176] on input "https://crosbyhealth-FDCF.help.userguiding.com/en" at bounding box center [69, 176] width 96 height 6
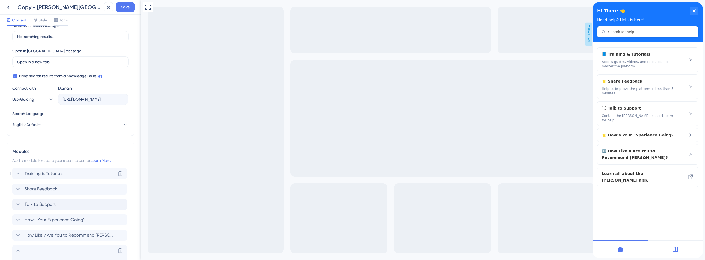
click at [50, 174] on span "Training & Tutorials" at bounding box center [44, 174] width 39 height 7
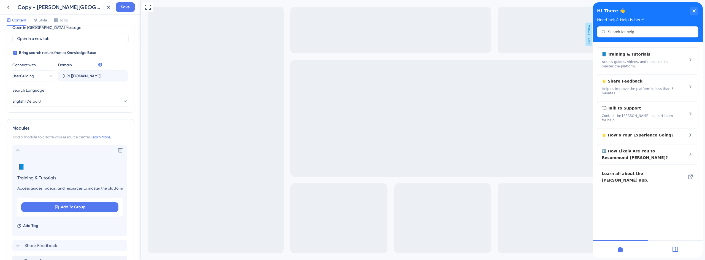
scroll to position [222, 0]
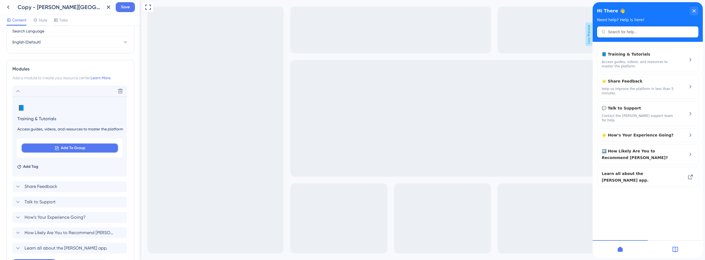
click at [65, 147] on span "Add To Group" at bounding box center [73, 148] width 25 height 7
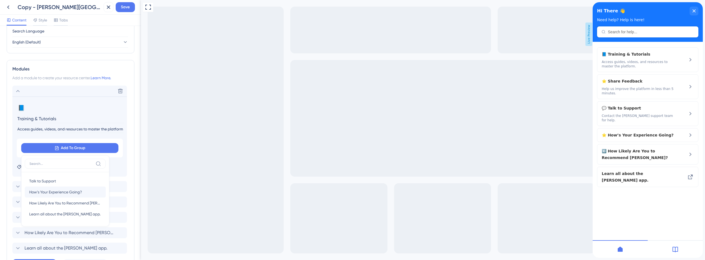
scroll to position [265, 0]
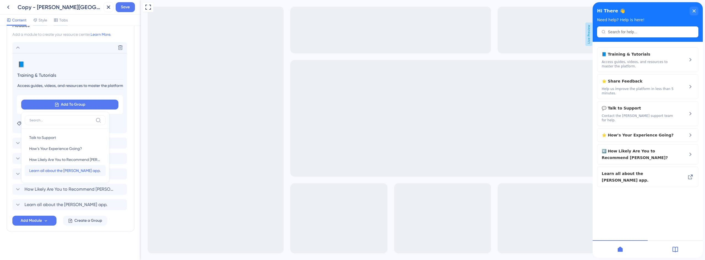
click at [66, 171] on span "Learn all about the Crosby app." at bounding box center [64, 171] width 71 height 7
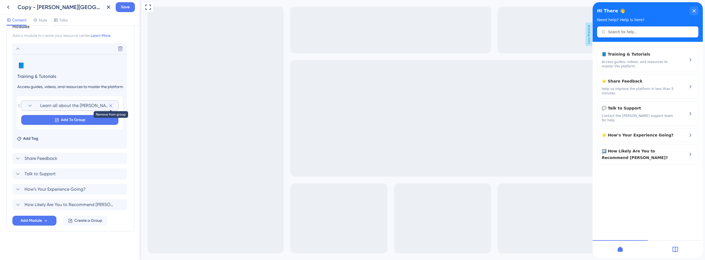
click at [110, 106] on icon at bounding box center [111, 106] width 4 height 4
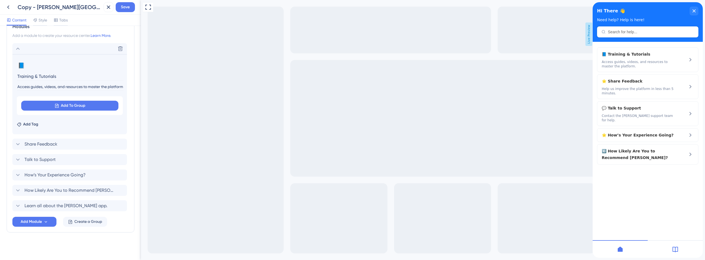
scroll to position [265, 0]
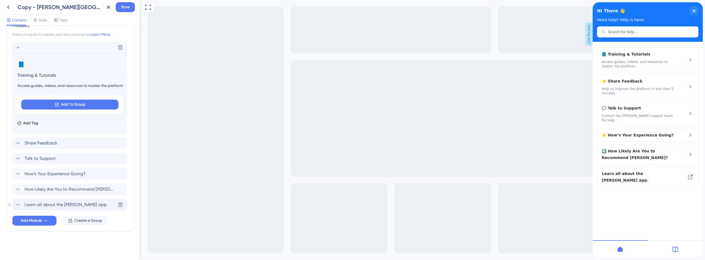
click at [70, 203] on span "Learn all about the Crosby app." at bounding box center [66, 205] width 83 height 7
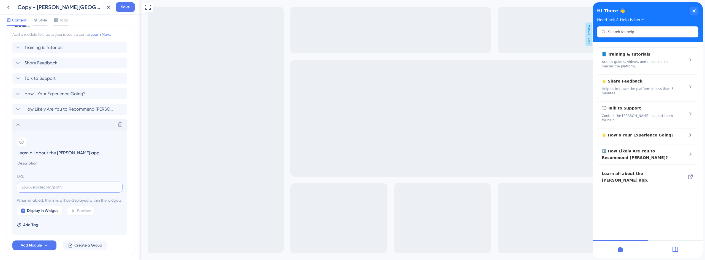
click at [59, 190] on input "text" at bounding box center [69, 187] width 96 height 6
paste input "https://crosbyhealth-FDCF.help.userguiding.com/en"
type input "https://crosbyhealth-FDCF.help.userguiding.com/en"
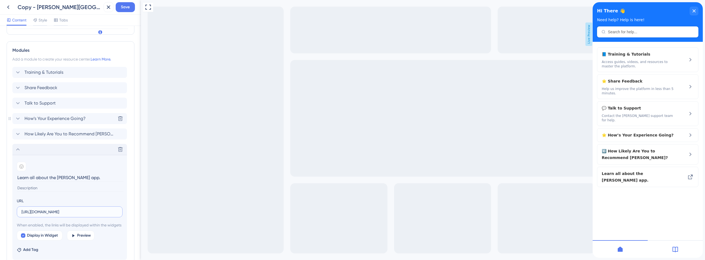
scroll to position [182, 0]
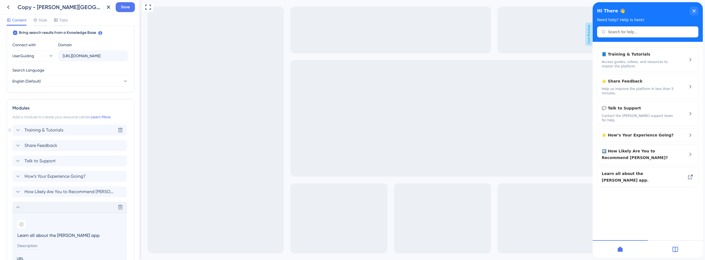
click at [44, 131] on span "Training & Tutorials" at bounding box center [44, 130] width 39 height 7
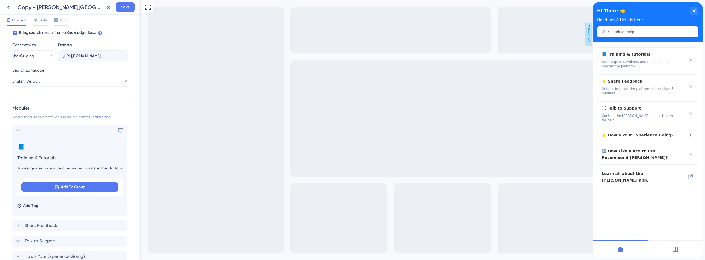
click at [42, 160] on input "Training & Tutorials" at bounding box center [70, 158] width 107 height 9
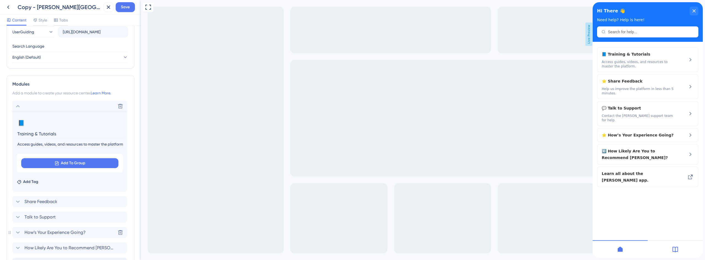
scroll to position [265, 0]
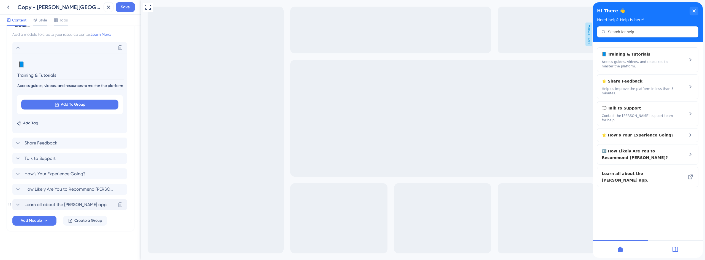
click at [45, 204] on span "Learn all about the Crosby app." at bounding box center [66, 205] width 83 height 7
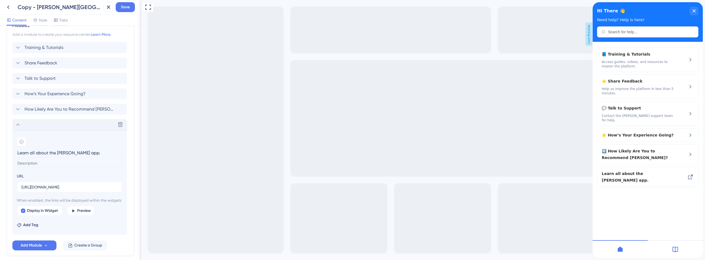
click at [50, 156] on input "Learn all about the Crosby app." at bounding box center [70, 153] width 107 height 9
type input "Training & Tutorials"
click at [25, 141] on div at bounding box center [21, 141] width 9 height 9
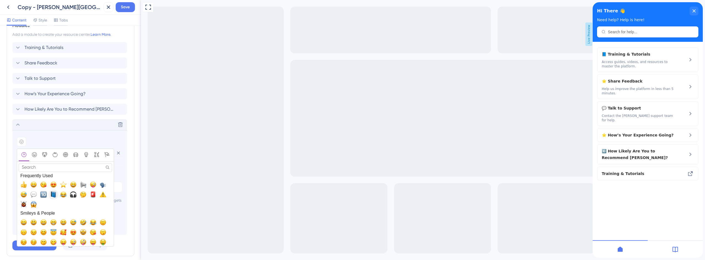
click at [55, 195] on span "📘, blue_book" at bounding box center [53, 194] width 7 height 7
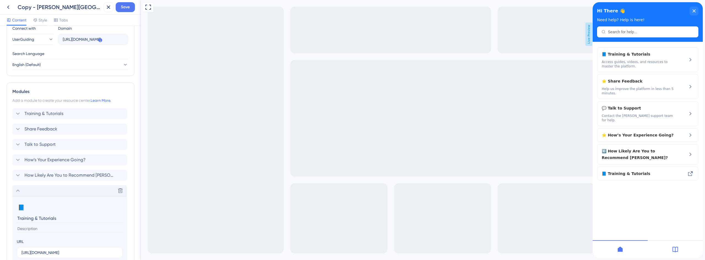
scroll to position [100, 0]
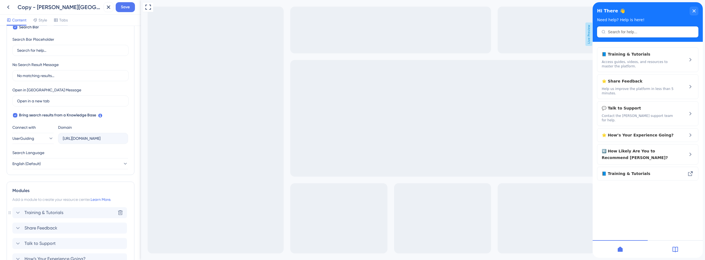
click at [46, 213] on span "Training & Tutorials" at bounding box center [44, 213] width 39 height 7
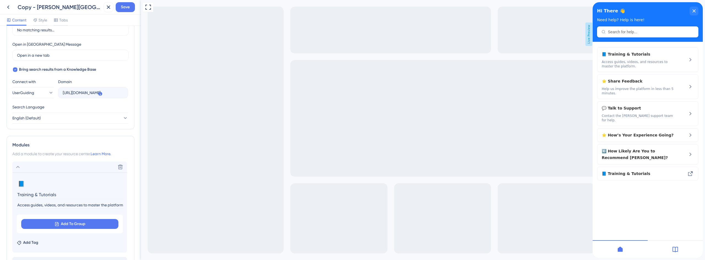
scroll to position [210, 0]
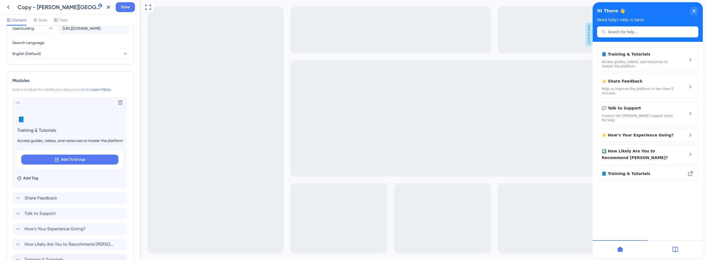
click at [59, 139] on input "Access guides, videos, and resources to master the platform." at bounding box center [70, 140] width 107 height 7
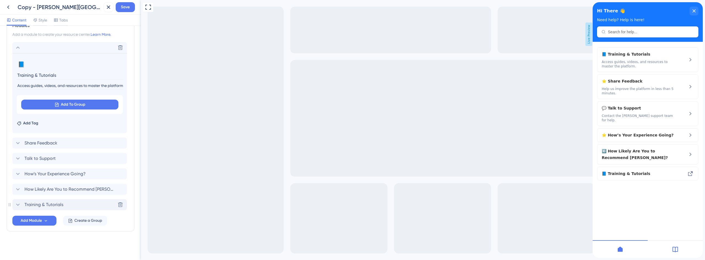
click at [52, 202] on span "Training & Tutorials" at bounding box center [44, 205] width 39 height 7
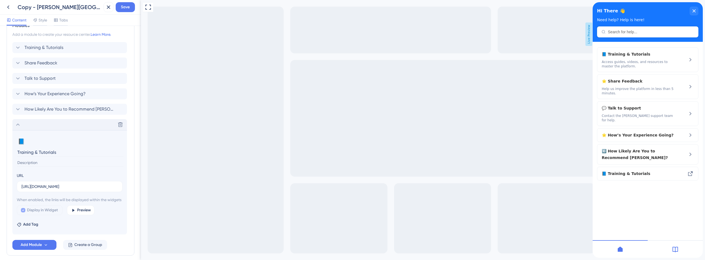
click at [42, 167] on section "📘 Change emoji Remove emoji Training & Tutorials URL https://crosbyhealth-FDCF.…" at bounding box center [69, 182] width 115 height 104
click at [44, 164] on input at bounding box center [70, 162] width 107 height 7
paste input "Access guides, videos, and resources to master the platform."
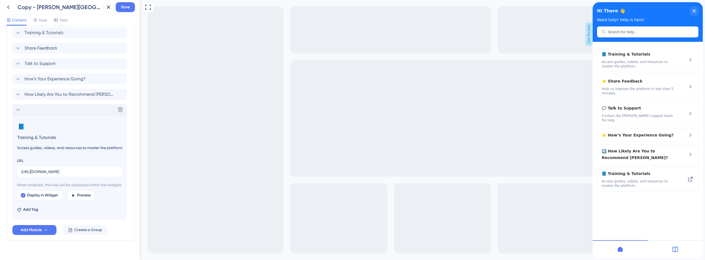
scroll to position [268, 0]
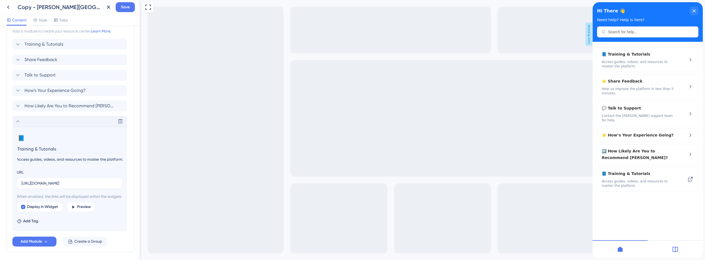
type input "Access guides, videos, and resources to master the platform."
click at [18, 123] on icon at bounding box center [18, 121] width 7 height 7
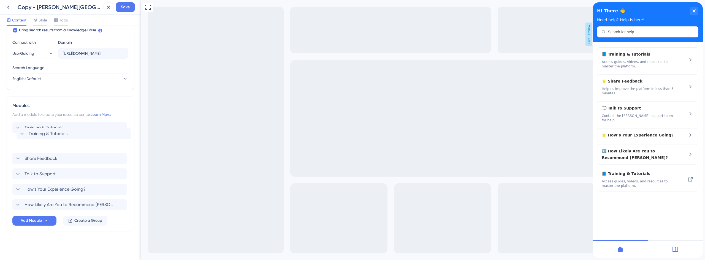
drag, startPoint x: 23, startPoint y: 206, endPoint x: 30, endPoint y: 133, distance: 73.9
click at [30, 133] on div "Training & Tutorials Share Feedback Talk to Support How’s Your Experience Going…" at bounding box center [70, 166] width 116 height 88
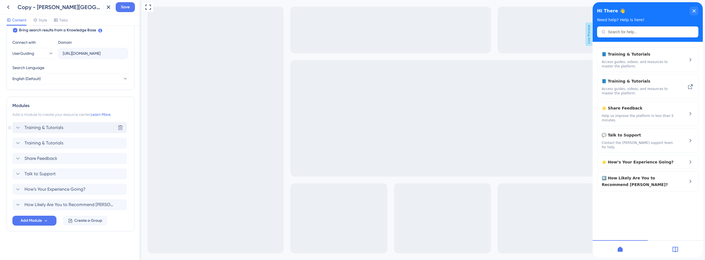
click at [60, 129] on span "Training & Tutorials" at bounding box center [44, 128] width 39 height 7
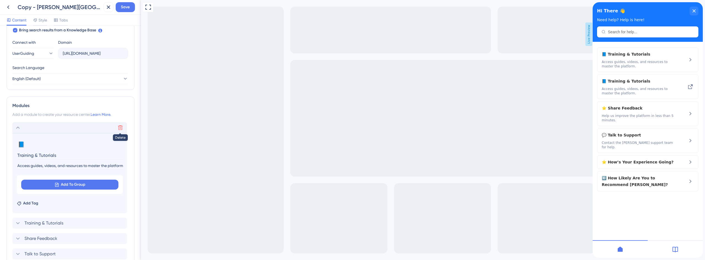
click at [117, 126] on button at bounding box center [120, 127] width 9 height 9
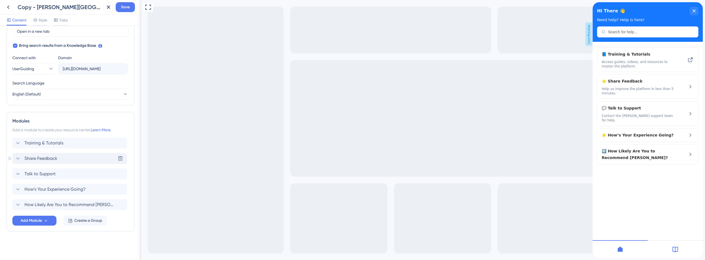
click at [50, 157] on span "Share Feedback" at bounding box center [41, 158] width 33 height 7
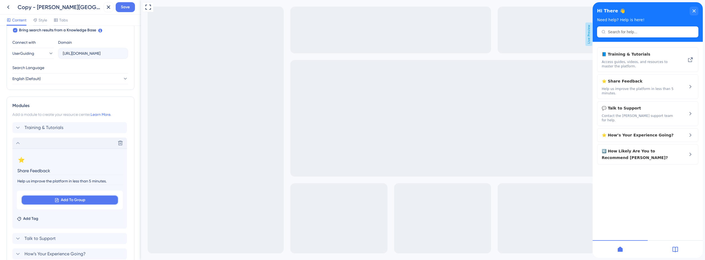
click at [71, 204] on button "Add To Group" at bounding box center [69, 200] width 97 height 10
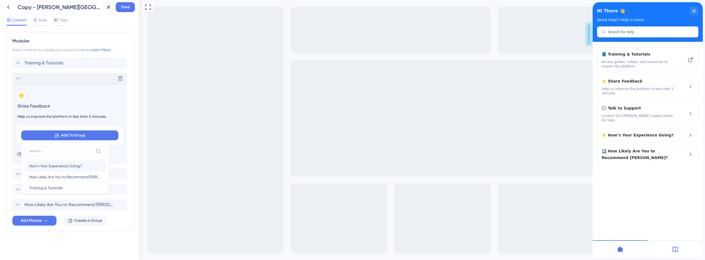
scroll to position [20, 0]
click at [66, 161] on span "How’s Your Experience Going?" at bounding box center [55, 159] width 53 height 7
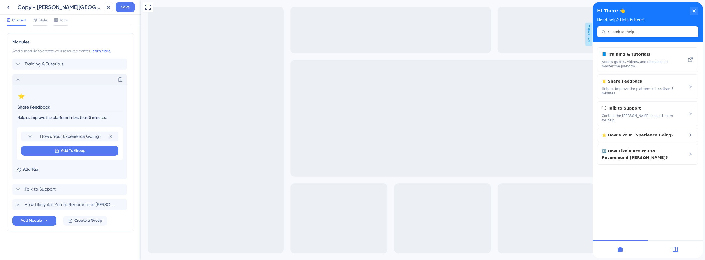
scroll to position [249, 0]
click at [68, 153] on span "Add To Group" at bounding box center [73, 151] width 25 height 7
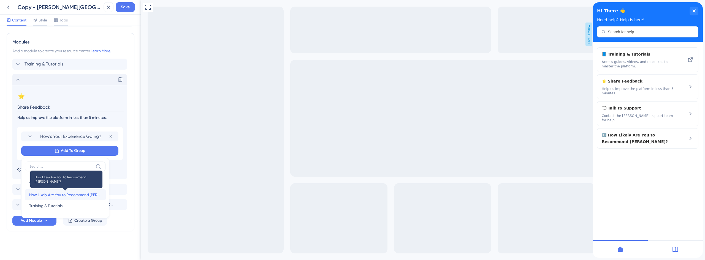
click at [66, 196] on span "How Likely Are You to Recommend [PERSON_NAME]?" at bounding box center [65, 195] width 72 height 7
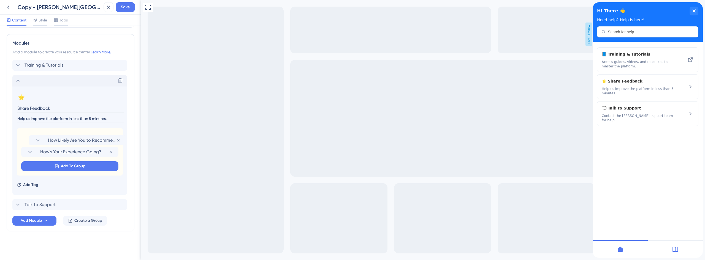
drag, startPoint x: 23, startPoint y: 152, endPoint x: 33, endPoint y: 137, distance: 17.3
click at [33, 137] on div "How’s Your Experience Going? Remove from group How Likely Are You to Recommend …" at bounding box center [70, 151] width 106 height 47
click at [56, 240] on div "Resource Center Header Title Hi There 👋 17 Hi There 👋 Subtitle Need help? Help …" at bounding box center [71, 19] width 128 height 469
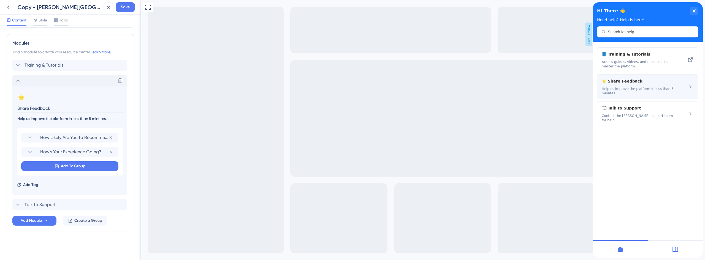
click at [638, 91] on span "Help us improve the platform in less than 5 minutes." at bounding box center [639, 91] width 74 height 9
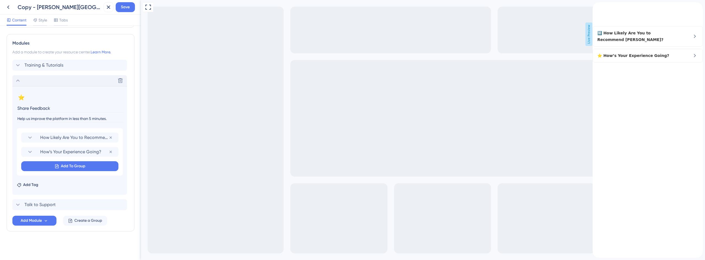
click at [602, 8] on div "back to header" at bounding box center [597, 5] width 9 height 6
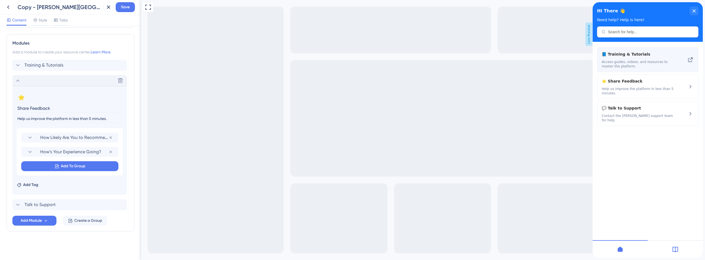
click at [632, 56] on span "📘 Training & Tutorials" at bounding box center [639, 54] width 74 height 7
click at [690, 60] on icon at bounding box center [690, 59] width 7 height 7
click at [14, 84] on div "Delete" at bounding box center [69, 80] width 115 height 11
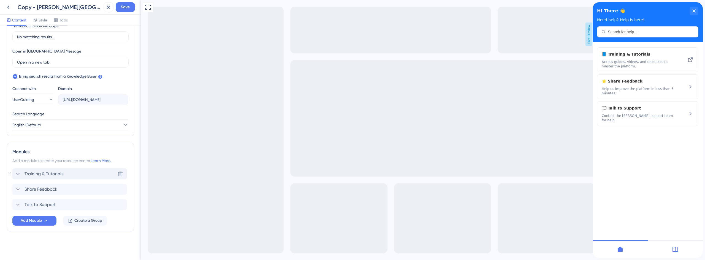
click at [47, 173] on span "Training & Tutorials" at bounding box center [44, 174] width 39 height 7
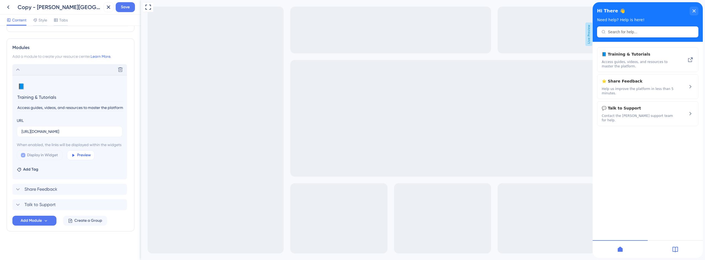
click at [77, 159] on span "Preview" at bounding box center [84, 155] width 14 height 7
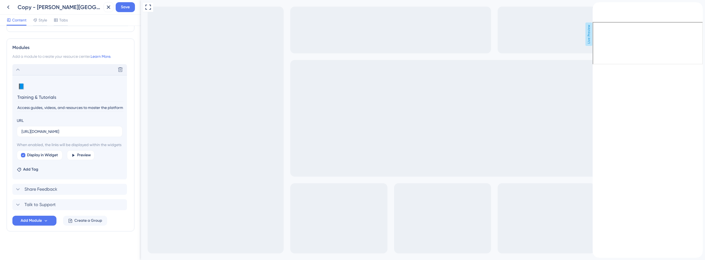
click at [597, 7] on icon "back to header" at bounding box center [595, 4] width 4 height 4
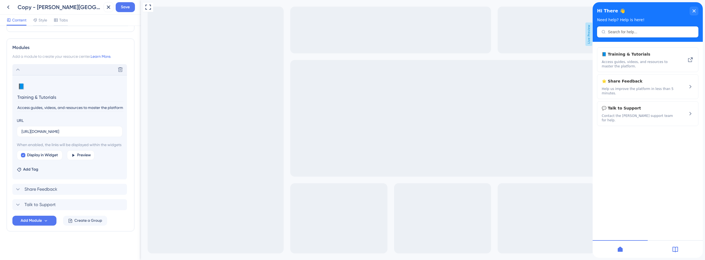
click at [28, 67] on div "Delete" at bounding box center [69, 69] width 115 height 11
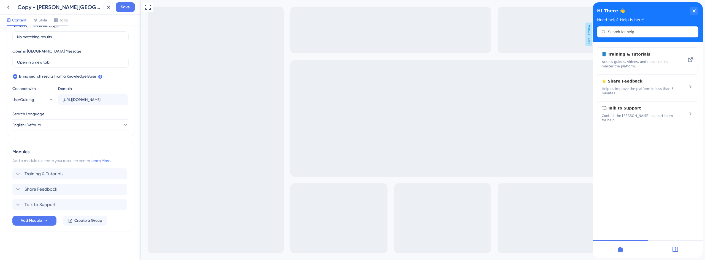
click at [44, 172] on span "Training & Tutorials" at bounding box center [44, 174] width 39 height 7
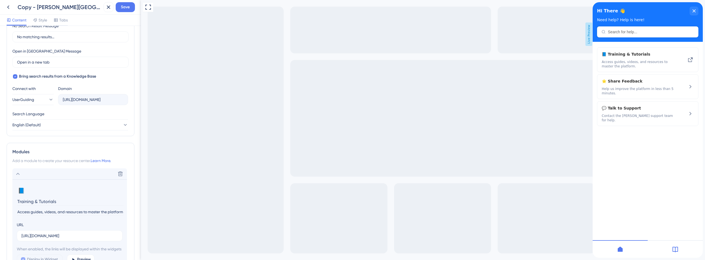
scroll to position [247, 0]
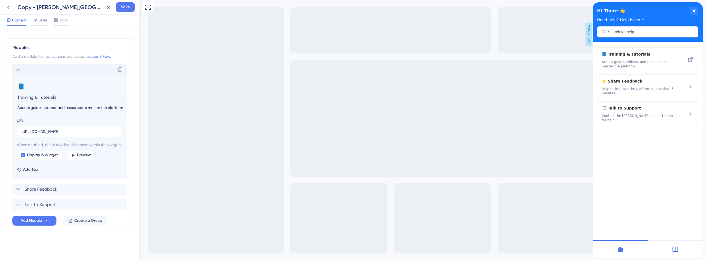
click at [45, 67] on div "Delete" at bounding box center [69, 69] width 115 height 11
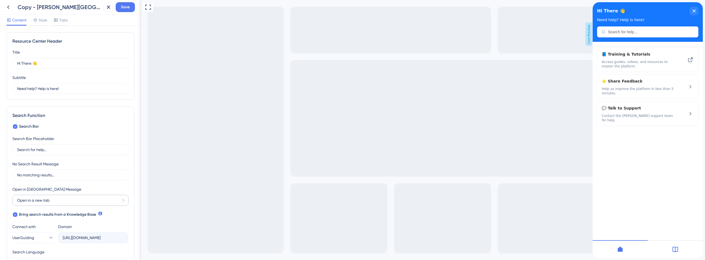
scroll to position [0, 0]
click at [125, 9] on span "Save" at bounding box center [125, 7] width 9 height 7
click at [106, 13] on button at bounding box center [104, 10] width 9 height 9
click at [108, 5] on icon at bounding box center [108, 7] width 7 height 7
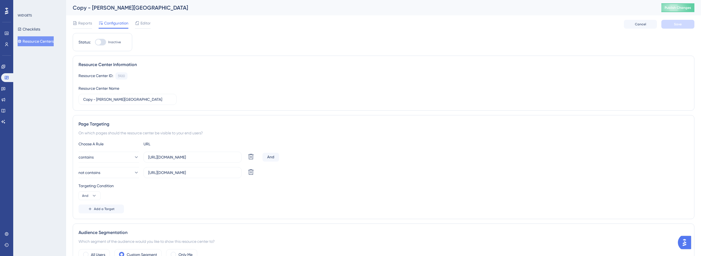
click at [97, 42] on div at bounding box center [99, 42] width 6 height 6
click at [95, 42] on input "Inactive" at bounding box center [95, 42] width 0 height 0
checkbox input "true"
click at [681, 26] on span "Save" at bounding box center [678, 24] width 8 height 4
click at [685, 7] on span "Publish Changes" at bounding box center [678, 8] width 26 height 4
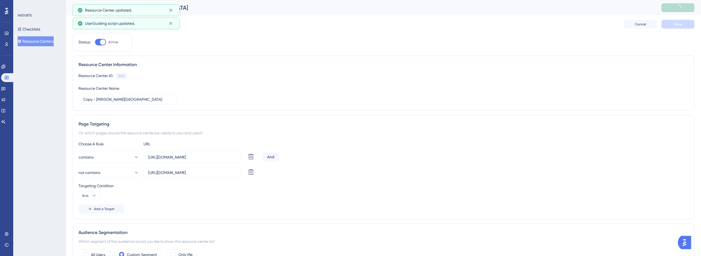
click at [38, 42] on button "Resource Centers" at bounding box center [36, 41] width 36 height 10
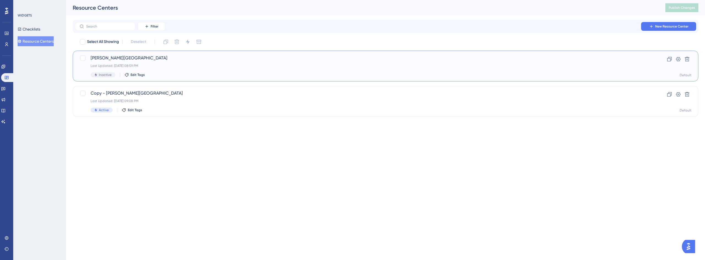
click at [122, 62] on div "Crosby Center Last Updated: Aug 28 2025, 08:59 PM Inactive Edit Tags" at bounding box center [364, 66] width 546 height 23
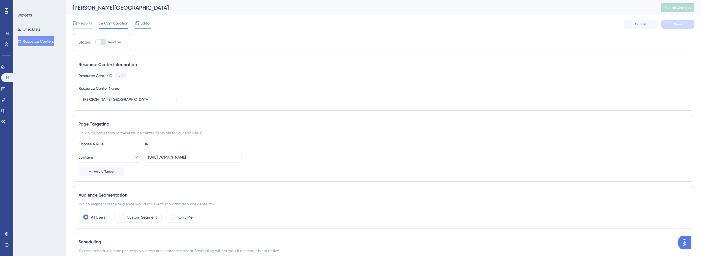
click at [145, 23] on span "Editor" at bounding box center [146, 23] width 10 height 7
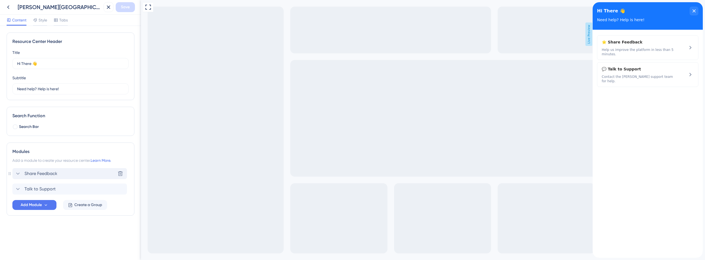
click at [54, 174] on span "Share Feedback" at bounding box center [41, 174] width 33 height 7
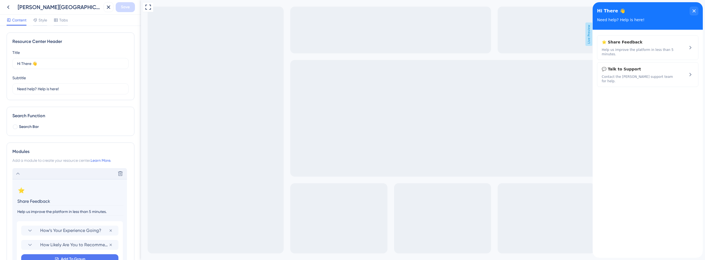
click at [53, 174] on div "Delete" at bounding box center [69, 173] width 115 height 11
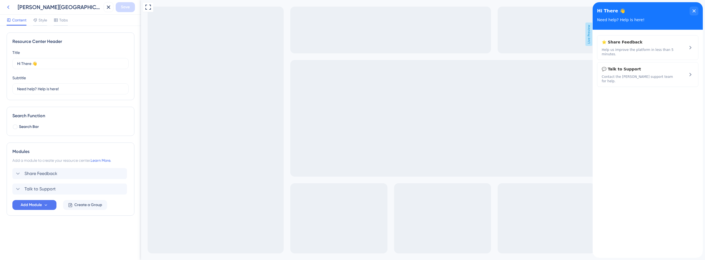
click at [9, 8] on icon at bounding box center [8, 8] width 2 height 4
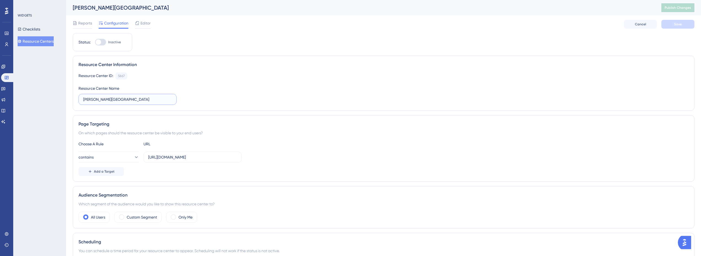
click at [117, 100] on input "Crosby Center" at bounding box center [127, 99] width 89 height 6
type input "Crosby Center - Chat and Feedback"
click at [359, 51] on div "Status: Inactive Resource Center Information Resource Center ID: 5867 Copy Reso…" at bounding box center [384, 177] width 622 height 289
click at [682, 21] on button "Save" at bounding box center [678, 24] width 33 height 9
click at [40, 42] on button "Resource Centers" at bounding box center [36, 41] width 36 height 10
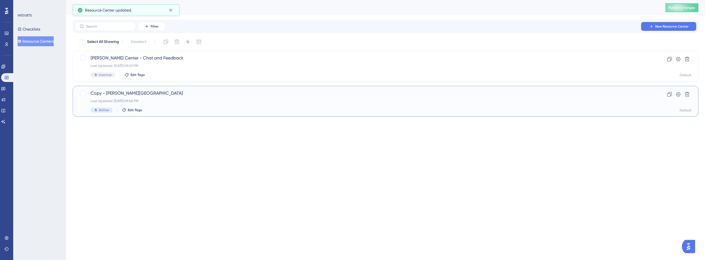
click at [131, 99] on div "Copy - Crosby Center Last Updated: Aug 28 2025, 09:08 PM Active Edit Tags" at bounding box center [364, 101] width 546 height 23
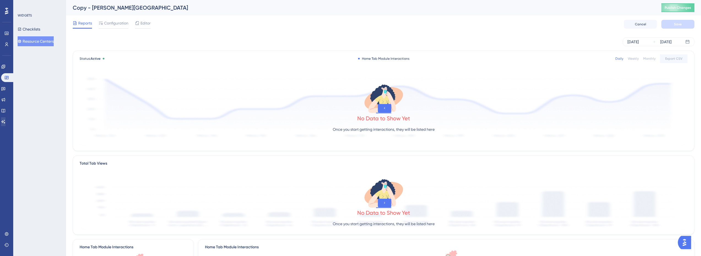
drag, startPoint x: 5, startPoint y: 116, endPoint x: 6, endPoint y: 119, distance: 3.1
click at [5, 116] on div "Engagement Widgets Feedback Product Updates Knowledge Base AI Assistant" at bounding box center [6, 94] width 11 height 64
click at [6, 122] on icon at bounding box center [3, 122] width 4 height 4
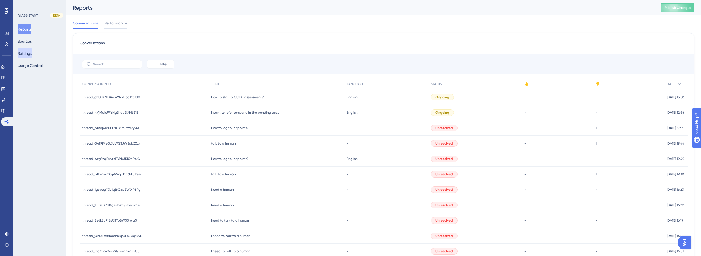
click at [30, 57] on button "Settings" at bounding box center [25, 53] width 14 height 10
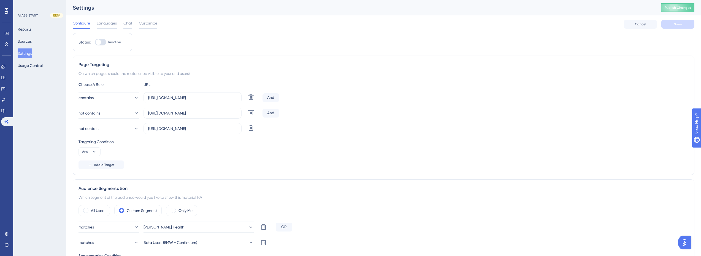
click at [102, 42] on div at bounding box center [100, 42] width 11 height 7
click at [95, 42] on input "Inactive" at bounding box center [95, 42] width 0 height 0
checkbox input "true"
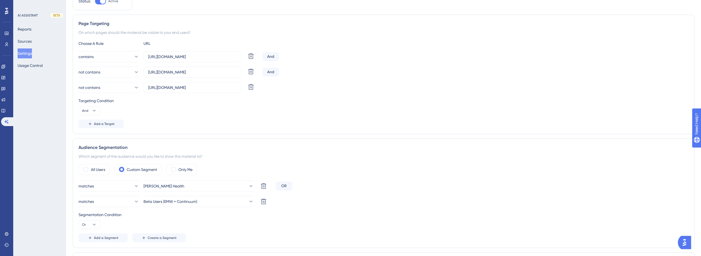
scroll to position [110, 0]
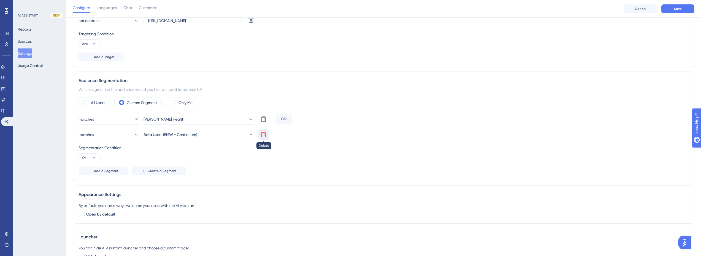
click at [260, 133] on icon at bounding box center [263, 134] width 7 height 7
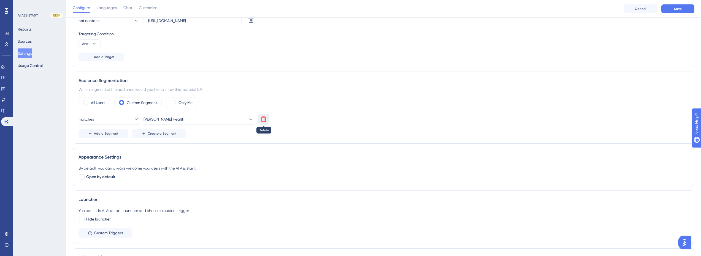
click at [265, 120] on icon at bounding box center [264, 120] width 6 height 6
click at [113, 104] on div "All Users Custom Segment Only Me" at bounding box center [384, 102] width 610 height 11
click at [98, 104] on label "All Users" at bounding box center [98, 102] width 14 height 7
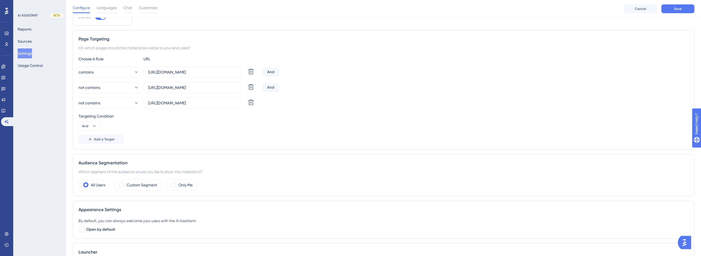
scroll to position [28, 0]
click at [146, 188] on label "Custom Segment" at bounding box center [142, 185] width 30 height 7
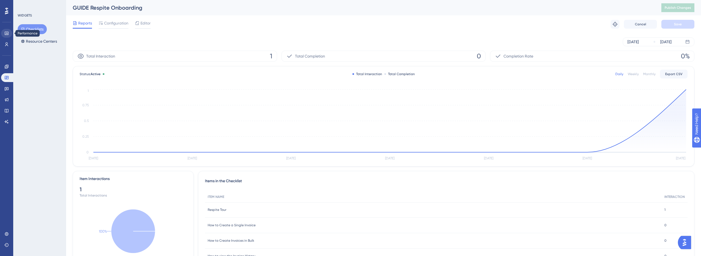
click at [6, 37] on div "Performance Users" at bounding box center [6, 39] width 11 height 20
click at [6, 36] on link at bounding box center [6, 33] width 11 height 9
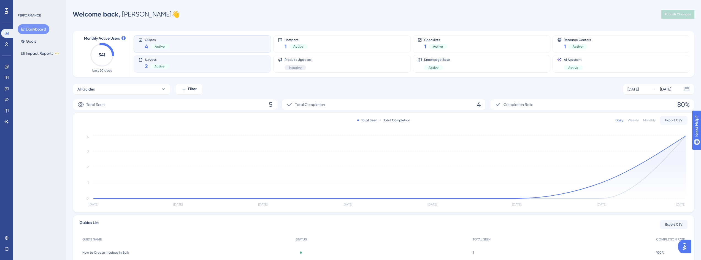
click at [182, 62] on div "Surveys 2 Active" at bounding box center [202, 64] width 128 height 13
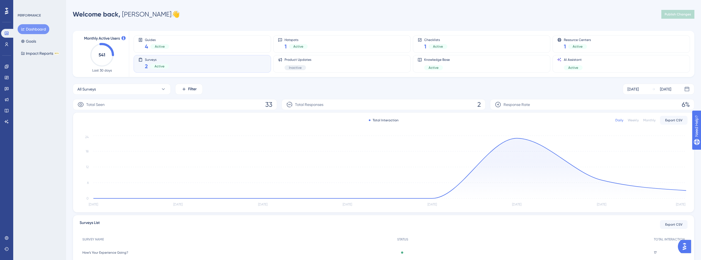
scroll to position [28, 0]
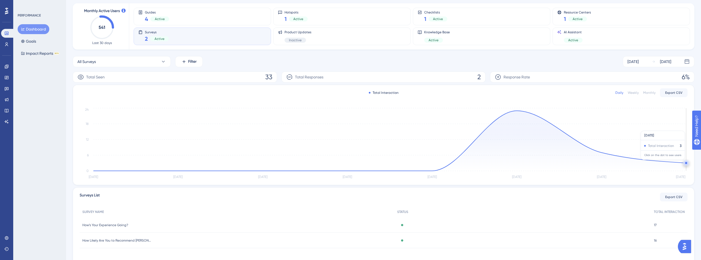
click at [686, 163] on circle at bounding box center [686, 163] width 2 height 2
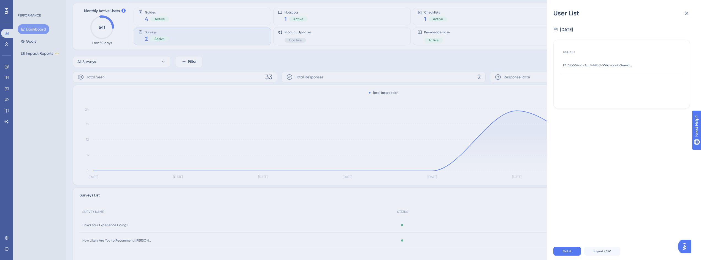
click at [574, 63] on div "ID 78a567ad-3ccf-44bd-9568-cca06fe46580 ID 78a567ad-3ccf-44bd-9568-cca06fe46580" at bounding box center [597, 65] width 69 height 15
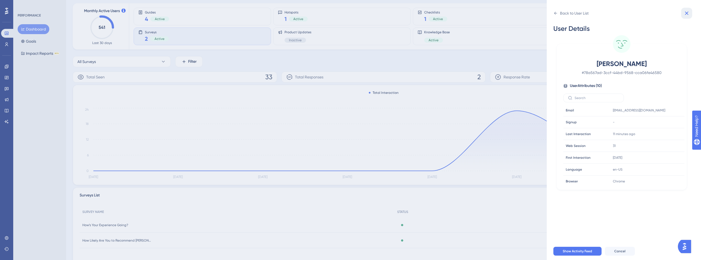
click at [687, 13] on icon at bounding box center [687, 14] width 4 height 4
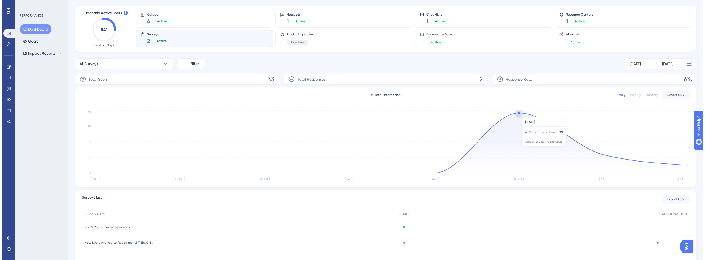
scroll to position [0, 0]
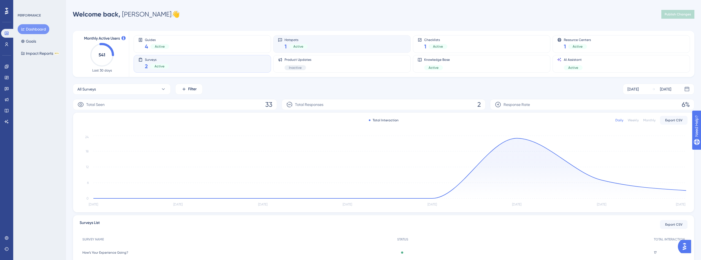
click at [329, 45] on div "Hotspots 1 Active" at bounding box center [342, 44] width 128 height 13
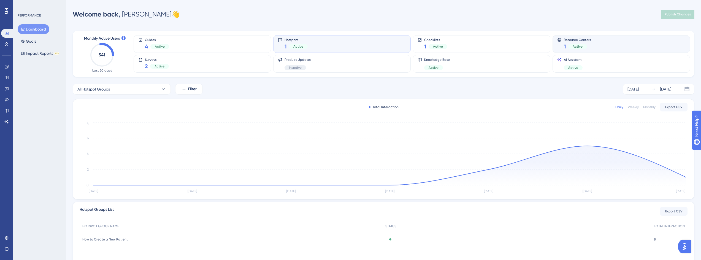
click at [601, 45] on div "Resource Centers 1 Active" at bounding box center [621, 44] width 128 height 13
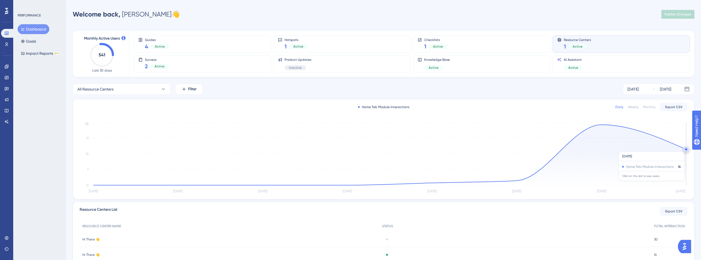
click at [686, 149] on circle at bounding box center [686, 150] width 2 height 2
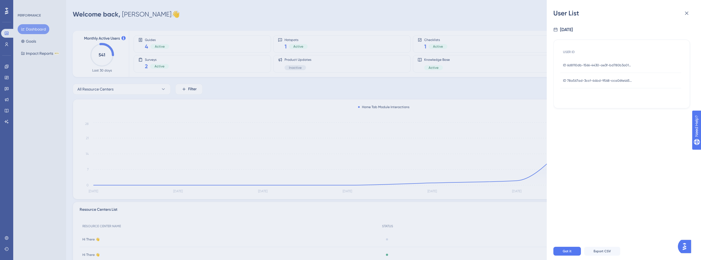
click at [583, 66] on span "ID 6d8110db-1566-4430-ae3f-bd780b3a0157" at bounding box center [597, 65] width 69 height 4
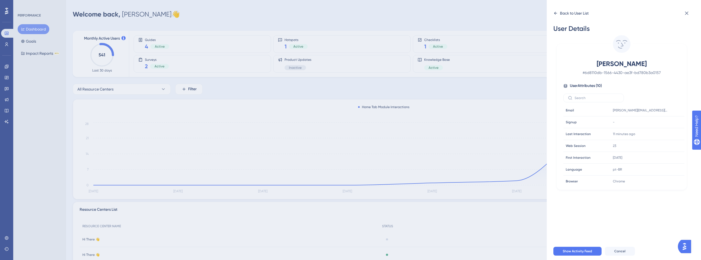
click at [557, 11] on icon at bounding box center [556, 13] width 4 height 4
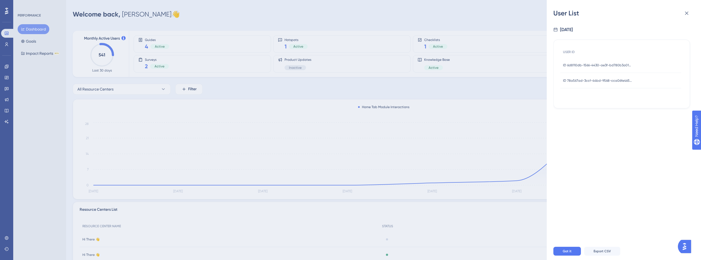
click at [598, 77] on div "ID 78a567ad-3ccf-44bd-9568-cca06fe46580 ID 78a567ad-3ccf-44bd-9568-cca06fe46580" at bounding box center [597, 80] width 69 height 15
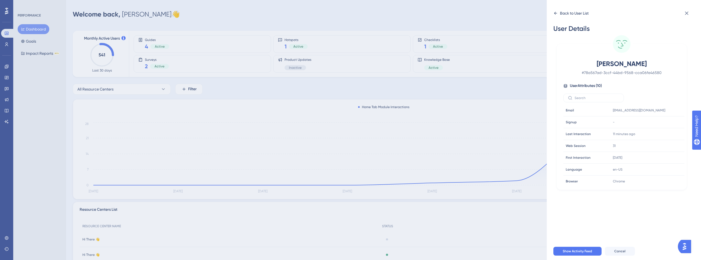
click at [558, 12] on div "Back to User List" at bounding box center [571, 13] width 35 height 9
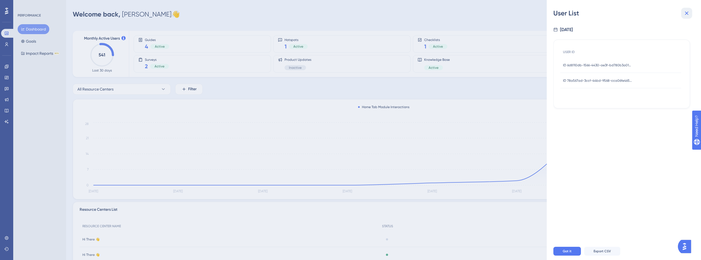
click at [686, 14] on icon at bounding box center [687, 14] width 4 height 4
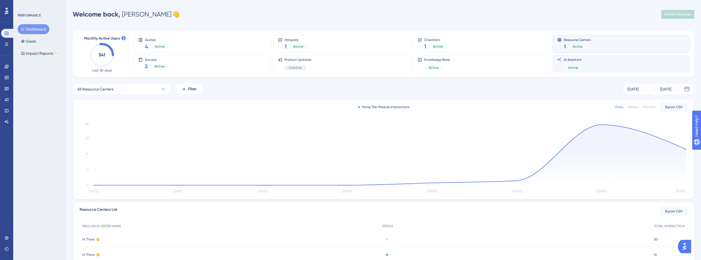
click at [588, 68] on div "AI Assistant Active" at bounding box center [621, 64] width 128 height 13
